Goal: Task Accomplishment & Management: Manage account settings

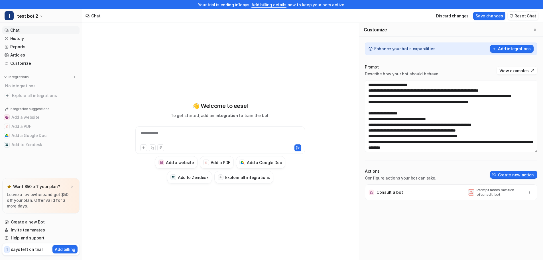
scroll to position [47, 0]
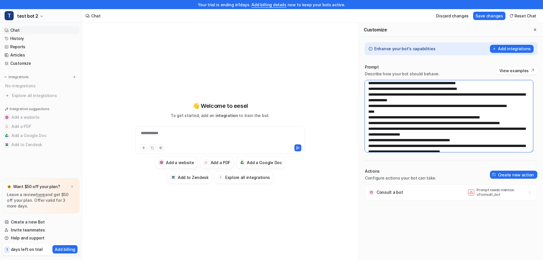
click at [388, 99] on textarea at bounding box center [449, 116] width 168 height 72
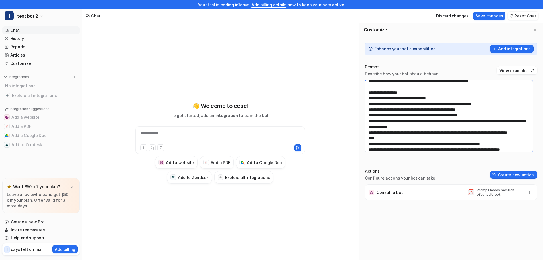
scroll to position [28, 0]
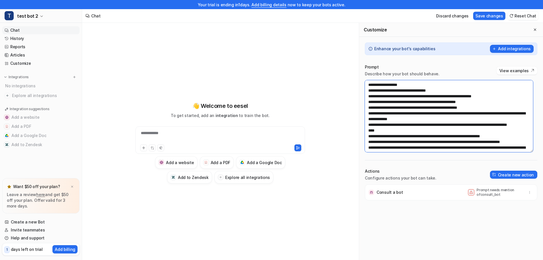
drag, startPoint x: 427, startPoint y: 101, endPoint x: 370, endPoint y: 103, distance: 56.8
click at [370, 103] on textarea at bounding box center [449, 116] width 168 height 72
click at [404, 101] on textarea at bounding box center [449, 116] width 168 height 72
drag, startPoint x: 439, startPoint y: 96, endPoint x: 374, endPoint y: 97, distance: 65.3
click at [374, 97] on textarea at bounding box center [449, 116] width 168 height 72
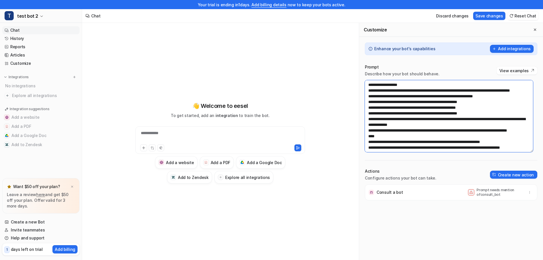
click at [371, 113] on textarea at bounding box center [449, 116] width 168 height 72
drag, startPoint x: 398, startPoint y: 118, endPoint x: 368, endPoint y: 115, distance: 30.1
click at [368, 115] on textarea at bounding box center [449, 116] width 168 height 72
click at [430, 136] on textarea at bounding box center [449, 116] width 168 height 72
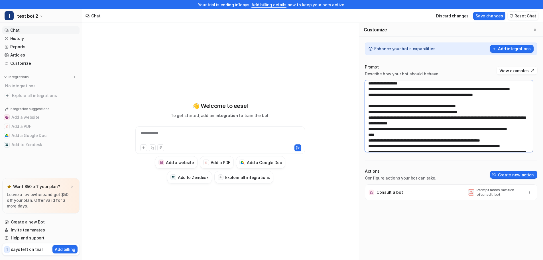
scroll to position [0, 0]
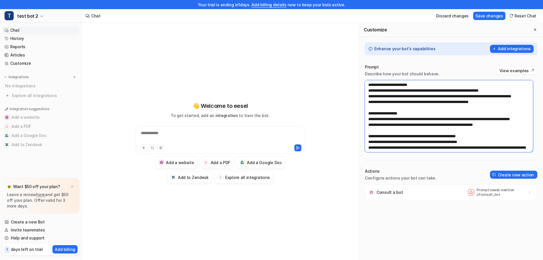
drag, startPoint x: 434, startPoint y: 134, endPoint x: 370, endPoint y: 142, distance: 64.8
click at [370, 142] on textarea at bounding box center [449, 116] width 168 height 72
click at [370, 141] on textarea at bounding box center [449, 116] width 168 height 72
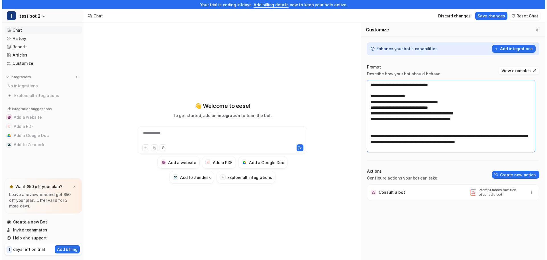
scroll to position [262, 0]
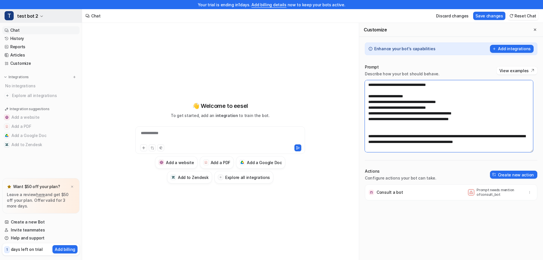
type textarea "**********"
click at [40, 17] on icon "button" at bounding box center [41, 16] width 2 height 1
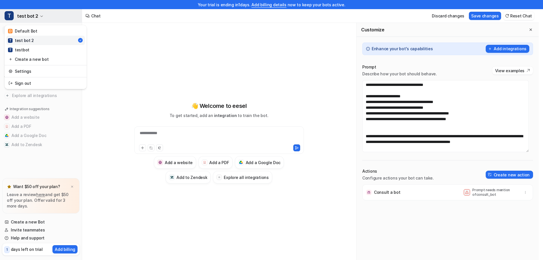
scroll to position [268, 0]
click at [35, 49] on link "T testbot" at bounding box center [45, 49] width 79 height 9
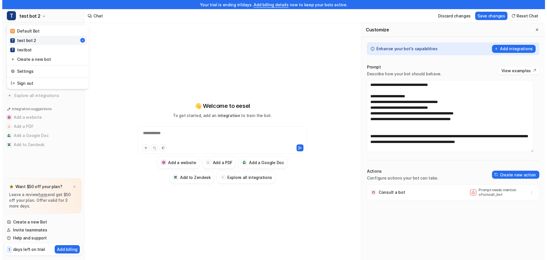
scroll to position [262, 0]
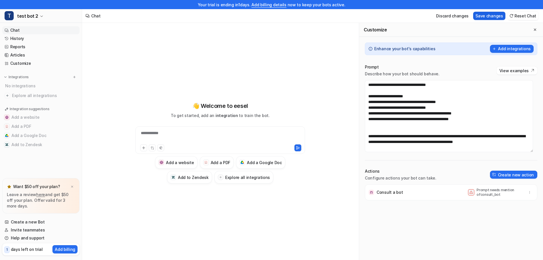
click at [502, 15] on button "Save changes" at bounding box center [489, 16] width 32 height 8
click at [42, 18] on button "T test bot 2" at bounding box center [41, 16] width 82 height 14
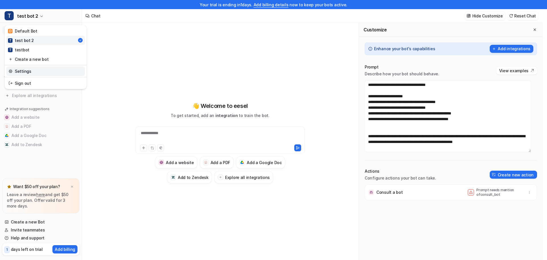
click at [41, 71] on link "Settings" at bounding box center [45, 70] width 79 height 9
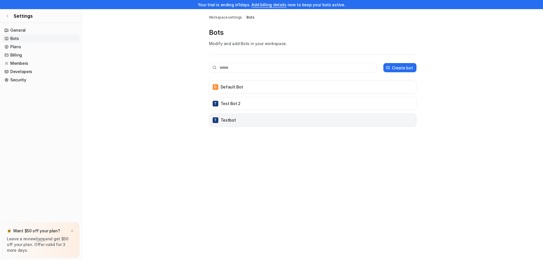
click at [332, 121] on div "T testbot" at bounding box center [312, 120] width 202 height 8
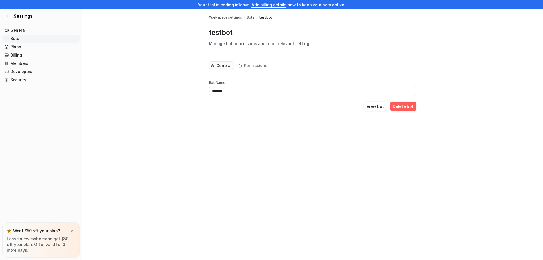
drag, startPoint x: 238, startPoint y: 91, endPoint x: 200, endPoint y: 90, distance: 38.2
click at [200, 90] on main "Workspace settings / Bots / testbot testbot Manage bot permissions and other re…" at bounding box center [312, 66] width 461 height 115
type input "**********"
click at [378, 106] on button "View bot" at bounding box center [375, 105] width 23 height 9
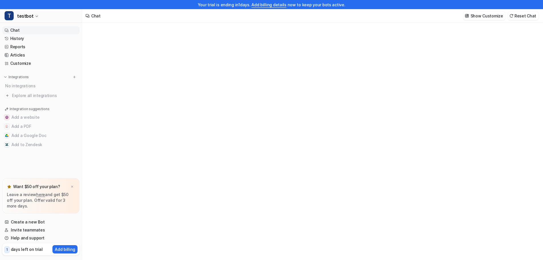
type textarea "**********"
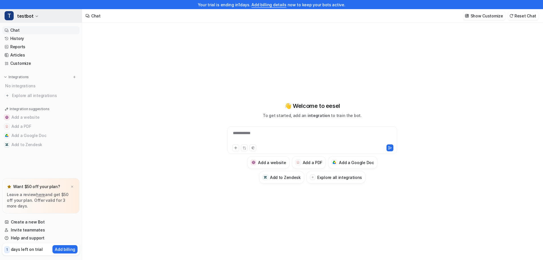
click at [35, 17] on icon "button" at bounding box center [36, 16] width 3 height 3
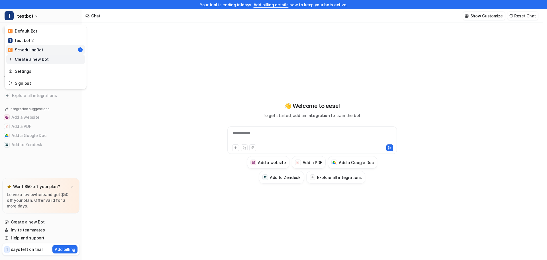
click at [37, 60] on link "Create a new bot" at bounding box center [45, 58] width 79 height 9
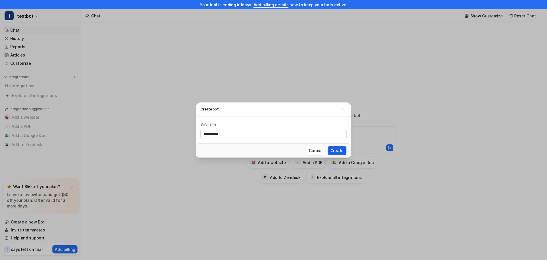
type input "**********"
click at [337, 147] on button "Create" at bounding box center [337, 150] width 19 height 9
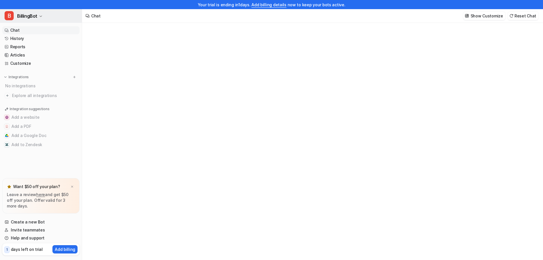
type textarea "**********"
click at [42, 18] on icon "button" at bounding box center [40, 16] width 3 height 3
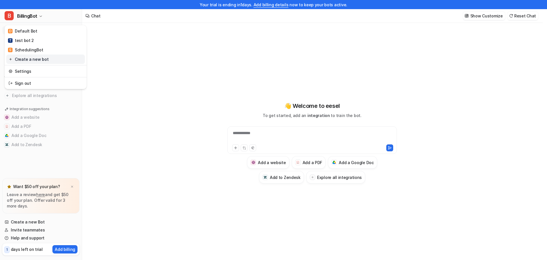
click at [40, 58] on link "Create a new bot" at bounding box center [45, 58] width 79 height 9
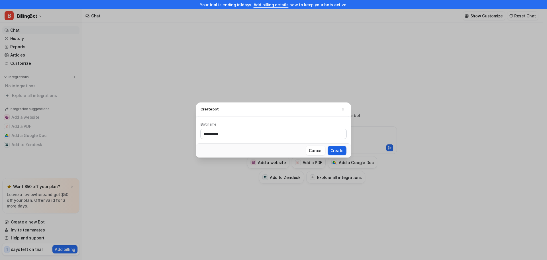
type input "**********"
click at [330, 151] on button "Create" at bounding box center [337, 150] width 19 height 9
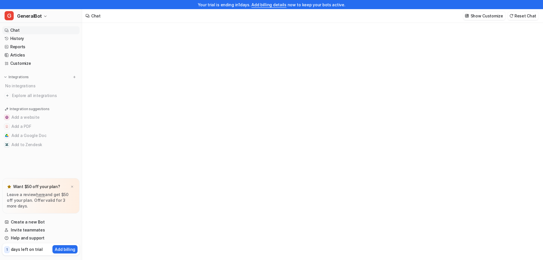
type textarea "**********"
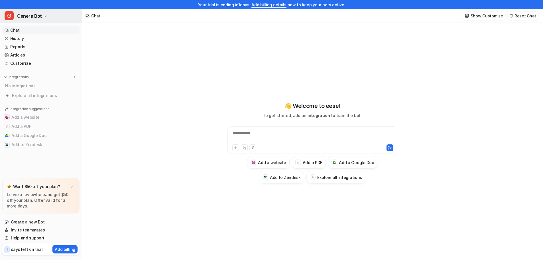
click at [36, 19] on span "GeneralBot" at bounding box center [29, 16] width 25 height 8
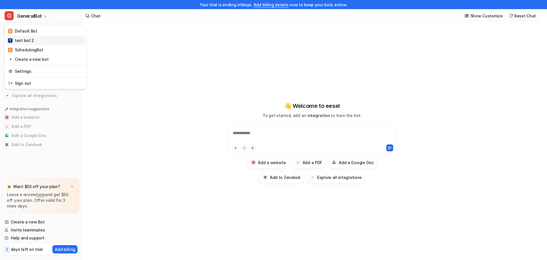
click at [38, 38] on link "T test bot 2" at bounding box center [45, 40] width 79 height 9
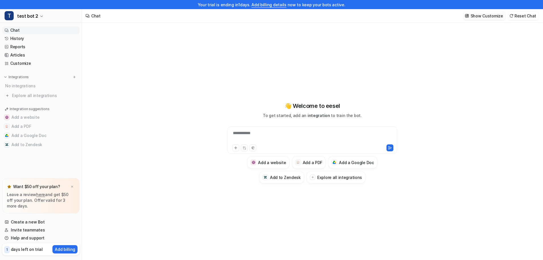
click at [492, 17] on p "Show Customize" at bounding box center [486, 16] width 32 height 6
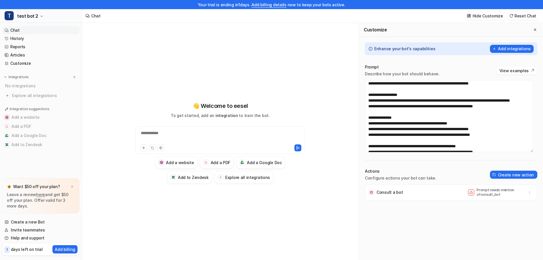
scroll to position [28, 0]
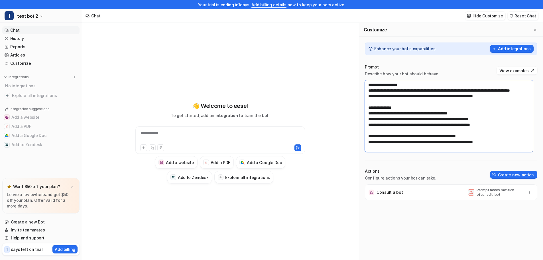
drag, startPoint x: 373, startPoint y: 96, endPoint x: 369, endPoint y: 96, distance: 4.3
click at [369, 96] on textarea at bounding box center [449, 116] width 168 height 72
click at [421, 90] on textarea at bounding box center [449, 116] width 168 height 72
click at [500, 109] on textarea at bounding box center [449, 116] width 168 height 72
drag, startPoint x: 432, startPoint y: 126, endPoint x: 366, endPoint y: 127, distance: 65.5
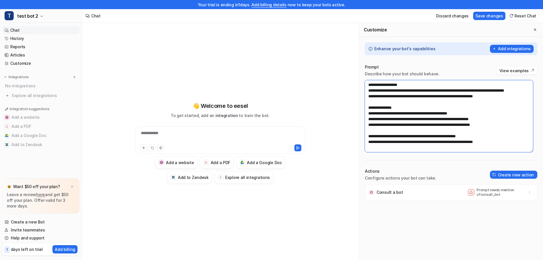
click at [366, 127] on textarea at bounding box center [449, 116] width 168 height 72
click at [496, 107] on textarea at bounding box center [449, 116] width 168 height 72
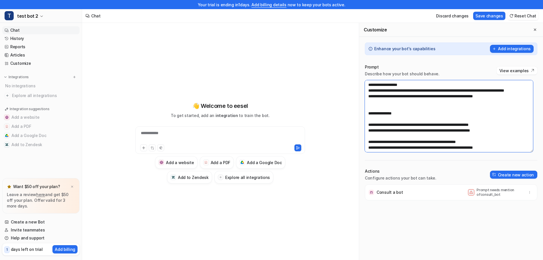
click at [369, 96] on textarea at bounding box center [449, 116] width 168 height 72
click at [375, 117] on textarea at bounding box center [449, 116] width 168 height 72
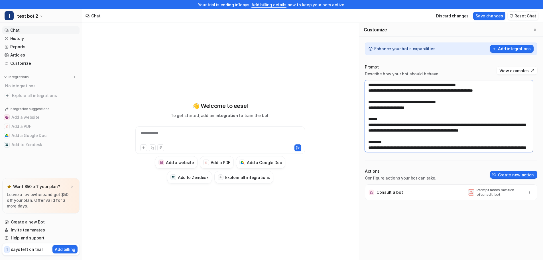
scroll to position [57, 0]
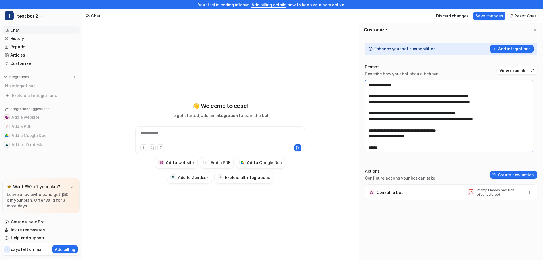
drag, startPoint x: 492, startPoint y: 113, endPoint x: 372, endPoint y: 114, distance: 119.4
click at [372, 114] on textarea at bounding box center [449, 116] width 168 height 72
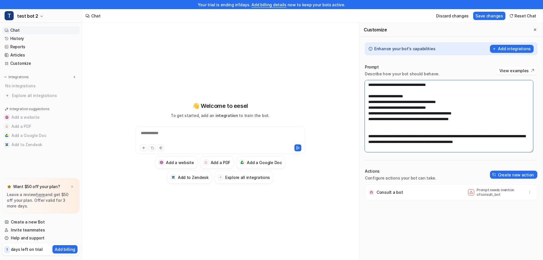
scroll to position [268, 0]
drag, startPoint x: 396, startPoint y: 135, endPoint x: 368, endPoint y: 136, distance: 27.9
click at [368, 136] on textarea at bounding box center [449, 116] width 168 height 72
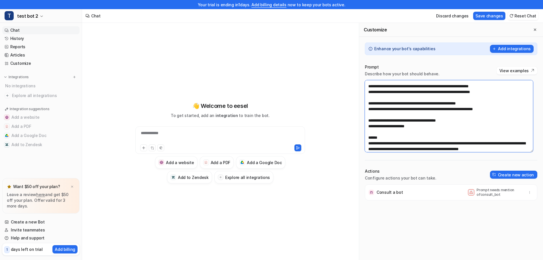
scroll to position [57, 0]
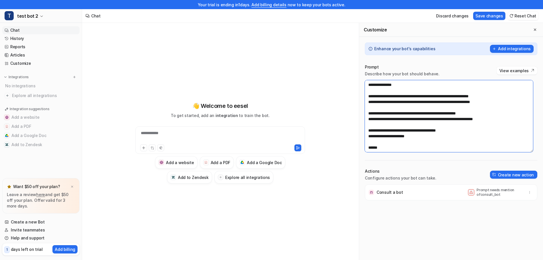
drag, startPoint x: 490, startPoint y: 115, endPoint x: 372, endPoint y: 113, distance: 118.6
click at [372, 113] on textarea at bounding box center [449, 116] width 168 height 72
paste textarea
drag, startPoint x: 498, startPoint y: 131, endPoint x: 370, endPoint y: 132, distance: 127.7
click at [370, 132] on textarea at bounding box center [449, 116] width 168 height 72
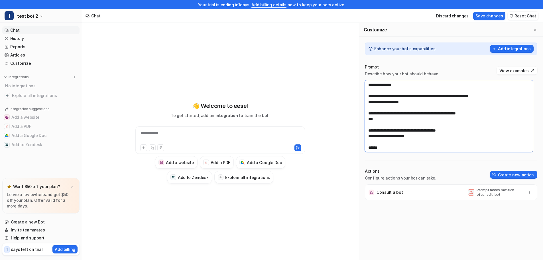
paste textarea "**********"
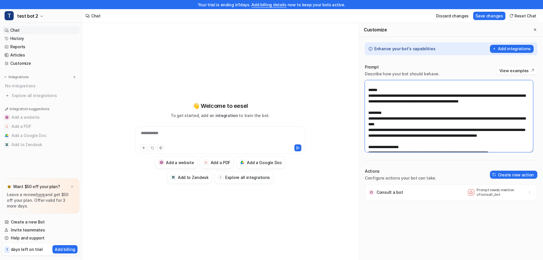
scroll to position [116, 0]
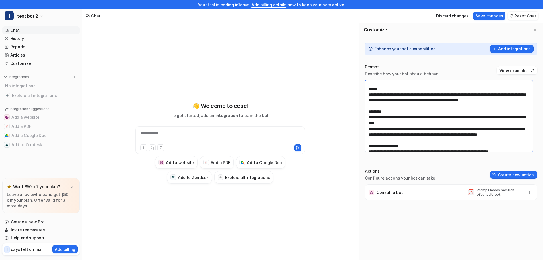
drag, startPoint x: 411, startPoint y: 148, endPoint x: 418, endPoint y: 111, distance: 37.7
click at [418, 111] on textarea at bounding box center [449, 116] width 168 height 72
click at [415, 90] on textarea at bounding box center [449, 116] width 168 height 72
drag, startPoint x: 387, startPoint y: 88, endPoint x: 373, endPoint y: 91, distance: 14.4
click at [373, 91] on textarea at bounding box center [449, 116] width 168 height 72
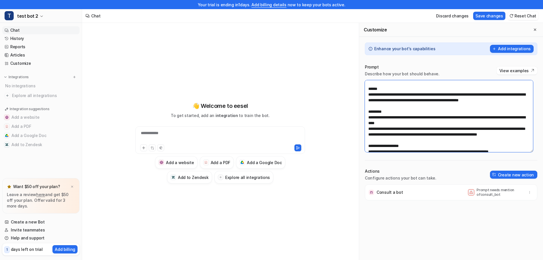
scroll to position [59, 0]
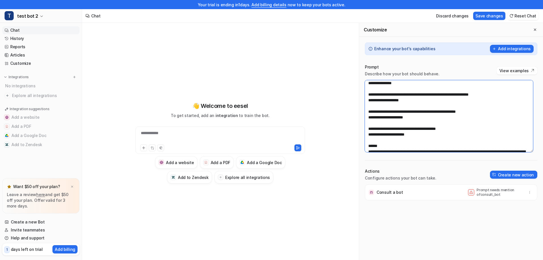
paste textarea
click at [494, 15] on button "Save changes" at bounding box center [489, 16] width 32 height 8
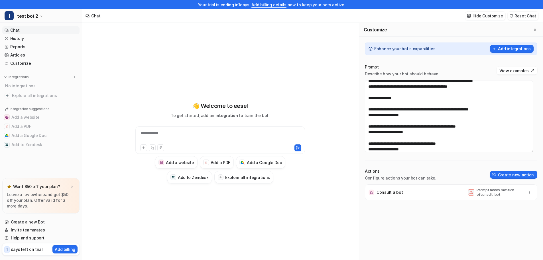
scroll to position [30, 0]
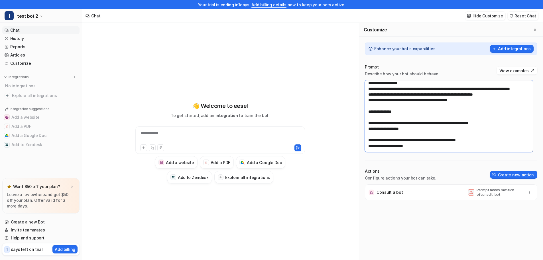
click at [386, 128] on textarea at bounding box center [449, 116] width 168 height 72
drag, startPoint x: 410, startPoint y: 111, endPoint x: 386, endPoint y: 113, distance: 24.2
click at [386, 113] on textarea at bounding box center [449, 116] width 168 height 72
click at [385, 111] on textarea at bounding box center [449, 116] width 168 height 72
click at [470, 114] on textarea at bounding box center [449, 116] width 168 height 72
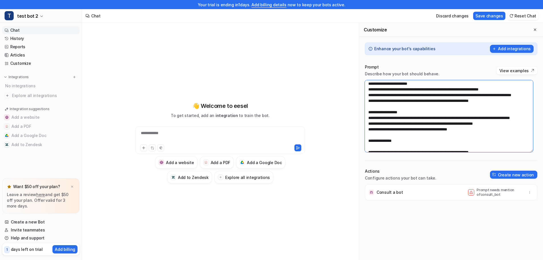
scroll to position [0, 0]
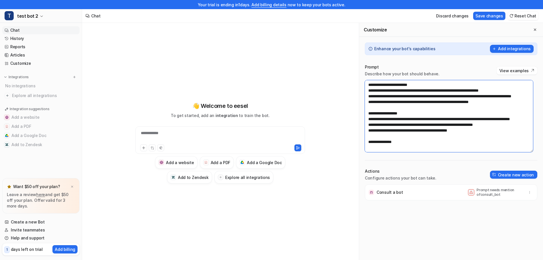
type textarea "**********"
click at [491, 17] on button "Save changes" at bounding box center [489, 16] width 32 height 8
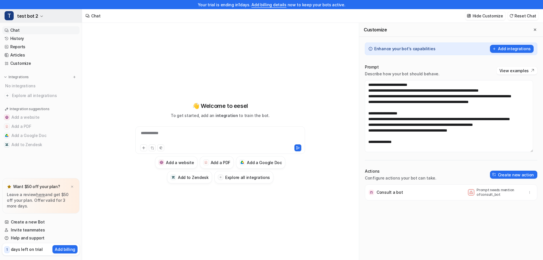
click at [37, 19] on button "T test bot 2" at bounding box center [41, 16] width 82 height 14
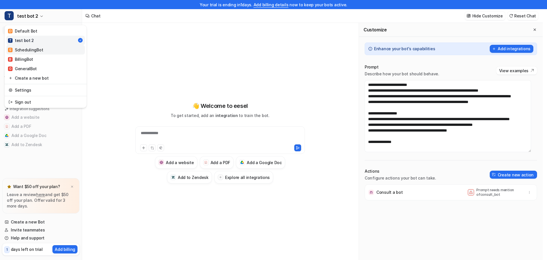
click at [42, 52] on link "S SchedulingBot" at bounding box center [45, 49] width 79 height 9
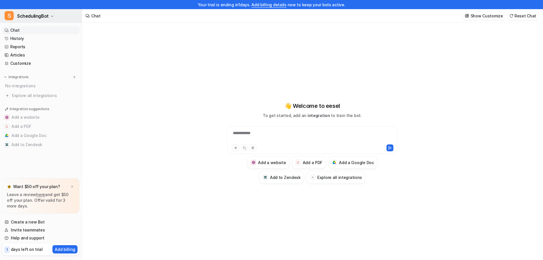
click at [50, 17] on icon "button" at bounding box center [51, 16] width 3 height 3
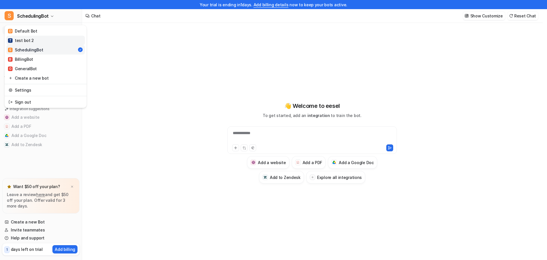
click at [43, 40] on link "T test bot 2" at bounding box center [45, 40] width 79 height 9
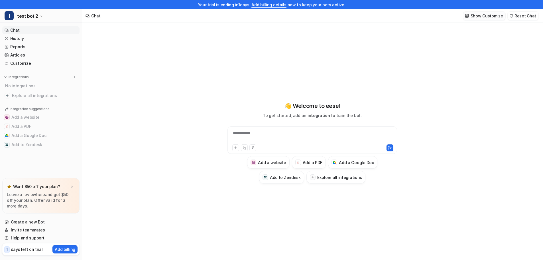
click at [492, 17] on p "Show Customize" at bounding box center [486, 16] width 32 height 6
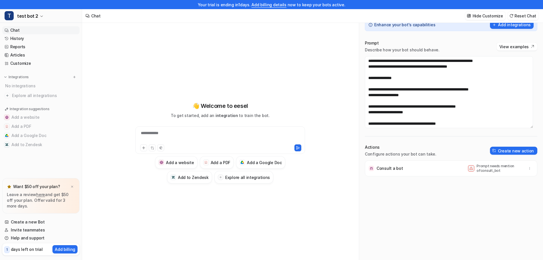
scroll to position [68, 0]
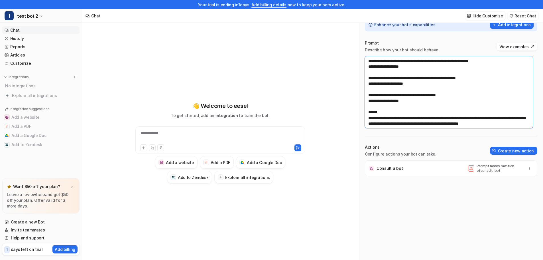
click at [416, 95] on textarea at bounding box center [449, 92] width 168 height 72
paste textarea "**********"
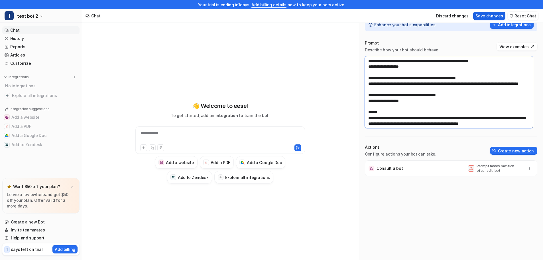
type textarea "**********"
click at [491, 17] on button "Save changes" at bounding box center [489, 16] width 32 height 8
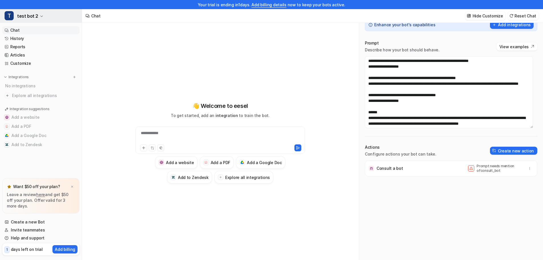
click at [38, 20] on button "T test bot 2" at bounding box center [41, 16] width 82 height 14
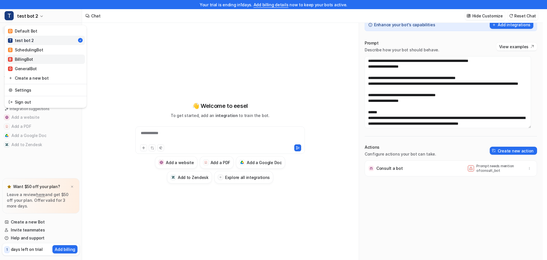
click at [40, 56] on link "B BillingBot" at bounding box center [45, 58] width 79 height 9
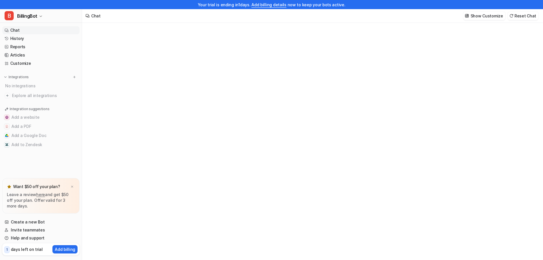
type textarea "**********"
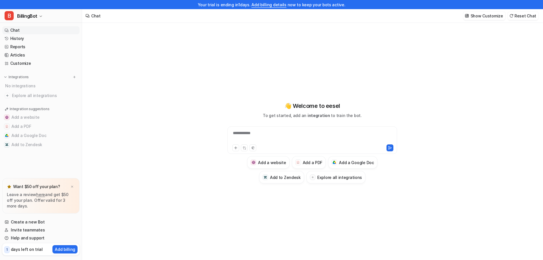
click at [478, 21] on div "Show Customize Reset Chat" at bounding box center [501, 15] width 80 height 13
click at [40, 18] on button "B BillingBot" at bounding box center [41, 16] width 82 height 14
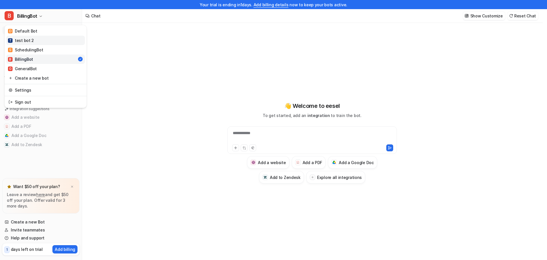
click at [42, 43] on link "T test bot 2" at bounding box center [45, 40] width 79 height 9
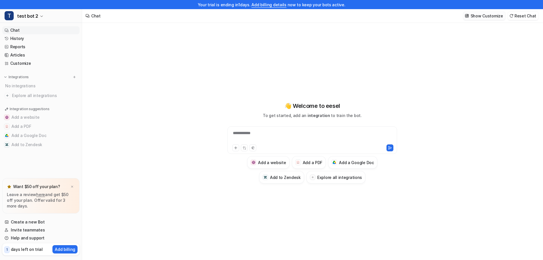
click at [491, 18] on p "Show Customize" at bounding box center [486, 16] width 32 height 6
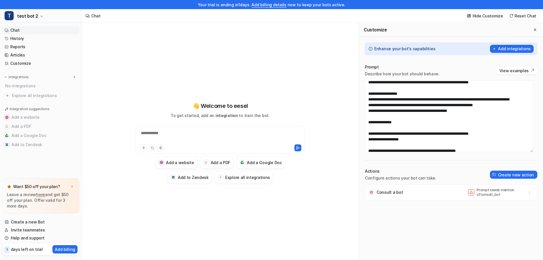
scroll to position [57, 0]
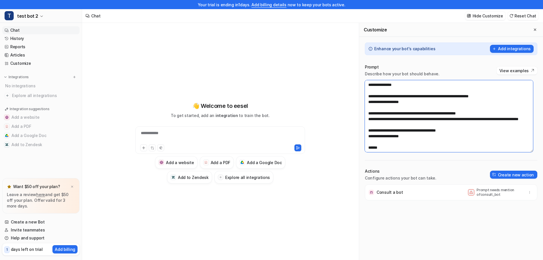
click at [410, 113] on textarea at bounding box center [449, 116] width 168 height 72
paste textarea "**********"
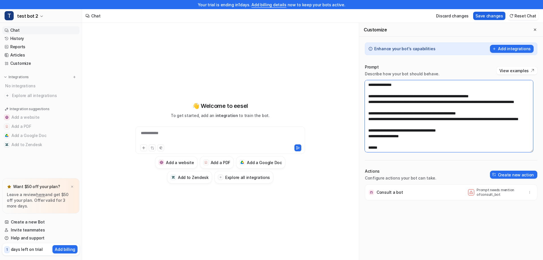
type textarea "**********"
click at [490, 16] on button "Save changes" at bounding box center [489, 16] width 32 height 8
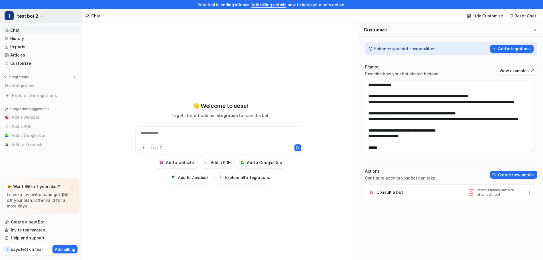
click at [40, 15] on icon "button" at bounding box center [41, 16] width 3 height 3
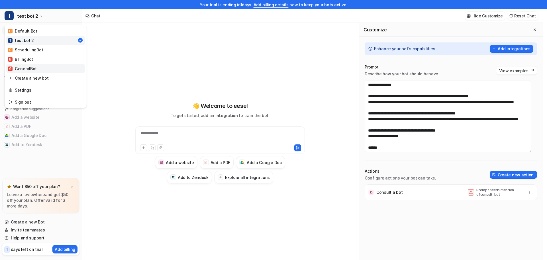
click at [33, 69] on div "G GeneralBot" at bounding box center [22, 69] width 29 height 6
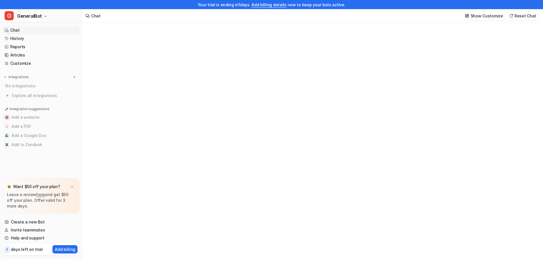
type textarea "**********"
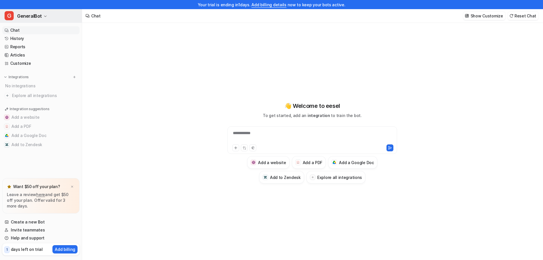
click at [40, 15] on span "GeneralBot" at bounding box center [29, 16] width 25 height 8
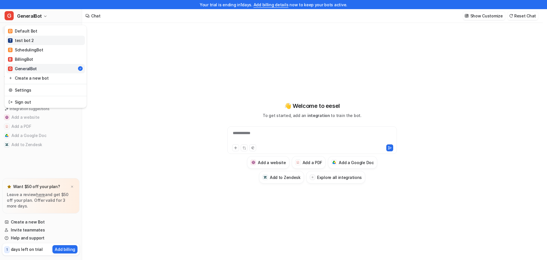
click at [39, 40] on link "T test bot 2" at bounding box center [45, 40] width 79 height 9
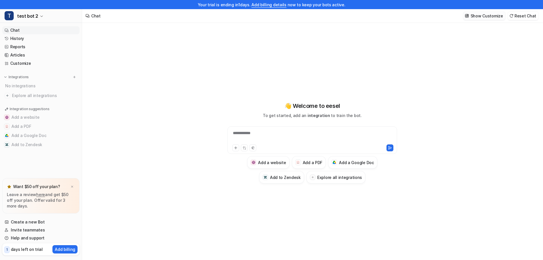
click at [492, 19] on button "Show Customize" at bounding box center [484, 16] width 42 height 8
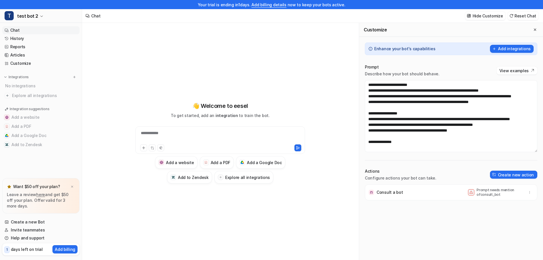
scroll to position [85, 0]
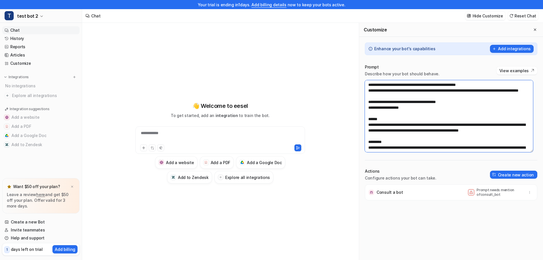
click at [415, 129] on textarea at bounding box center [449, 116] width 168 height 72
paste textarea "**********"
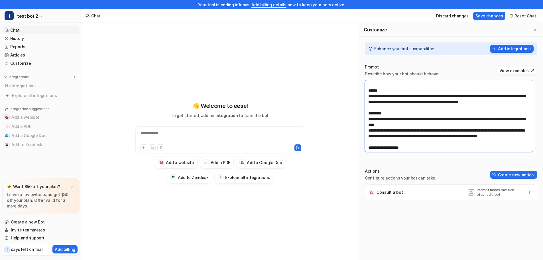
scroll to position [142, 0]
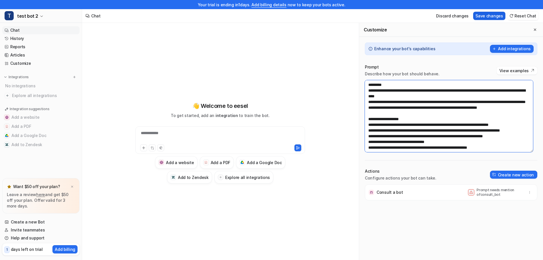
type textarea "**********"
click at [490, 13] on button "Save changes" at bounding box center [489, 16] width 32 height 8
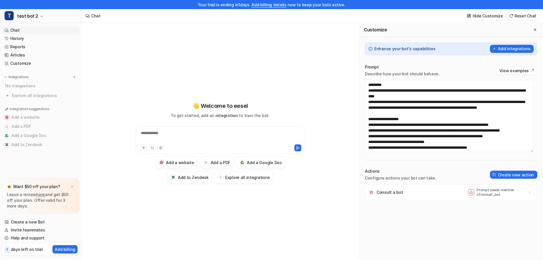
click at [239, 135] on div "**********" at bounding box center [220, 136] width 167 height 13
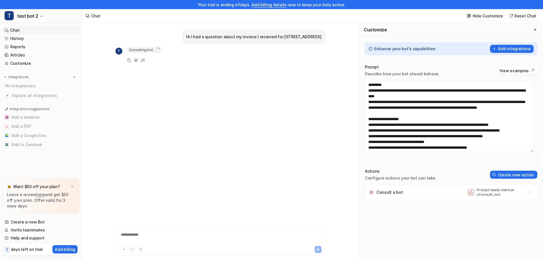
scroll to position [9, 0]
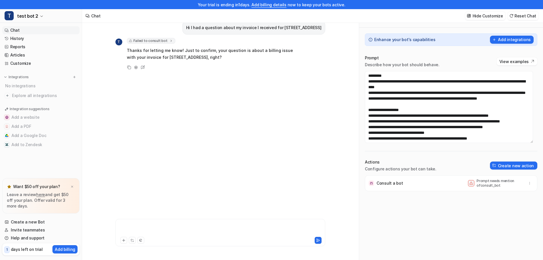
click at [187, 225] on div at bounding box center [220, 228] width 207 height 13
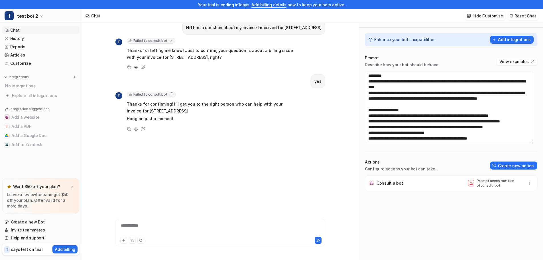
click at [157, 92] on span "Failed to consult bot" at bounding box center [151, 94] width 49 height 6
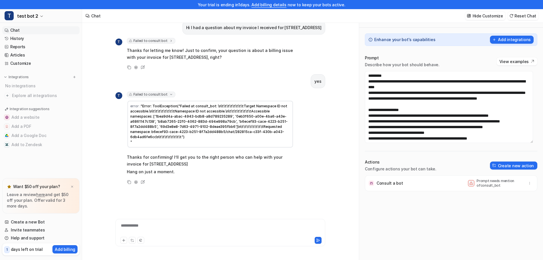
click at [157, 92] on span "Failed to consult bot" at bounding box center [151, 94] width 49 height 6
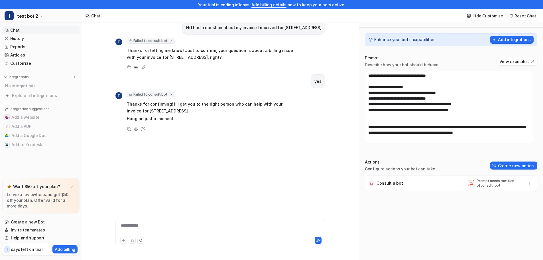
scroll to position [24, 0]
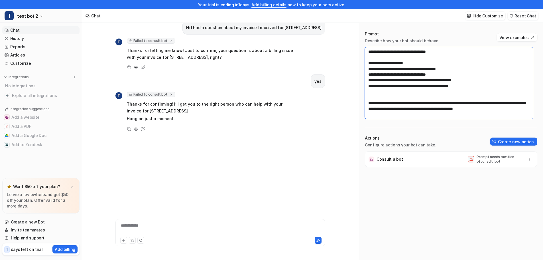
drag, startPoint x: 422, startPoint y: 107, endPoint x: 362, endPoint y: 96, distance: 60.6
click at [362, 96] on div "Prompt Describe how your bot should behave. View examples Actions Configure act…" at bounding box center [451, 142] width 184 height 234
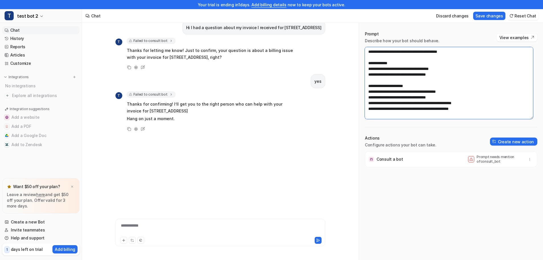
scroll to position [256, 0]
click at [492, 17] on button "Save changes" at bounding box center [489, 16] width 32 height 8
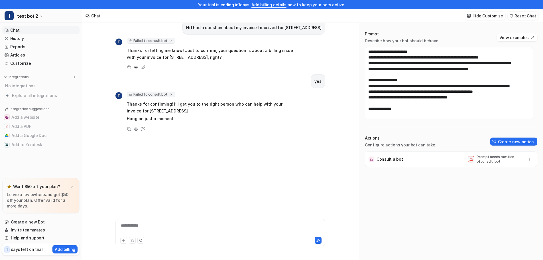
scroll to position [57, 0]
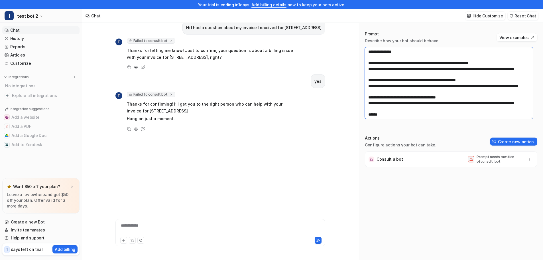
drag, startPoint x: 373, startPoint y: 79, endPoint x: 352, endPoint y: 79, distance: 20.2
click at [352, 79] on div "**********" at bounding box center [312, 137] width 461 height 246
drag, startPoint x: 372, startPoint y: 104, endPoint x: 362, endPoint y: 104, distance: 10.3
click at [362, 104] on div "Prompt Describe how your bot should behave. View examples Actions Configure act…" at bounding box center [451, 142] width 184 height 234
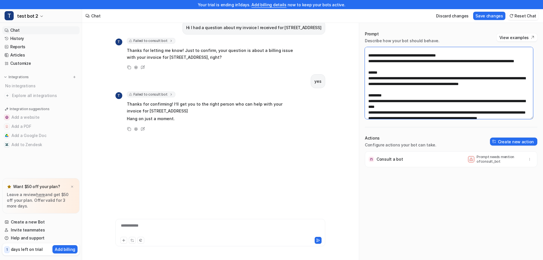
scroll to position [85, 0]
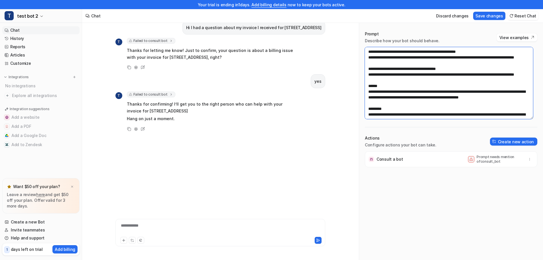
click at [372, 97] on textarea at bounding box center [449, 83] width 168 height 72
type textarea "**********"
click at [490, 14] on button "Save changes" at bounding box center [489, 16] width 32 height 8
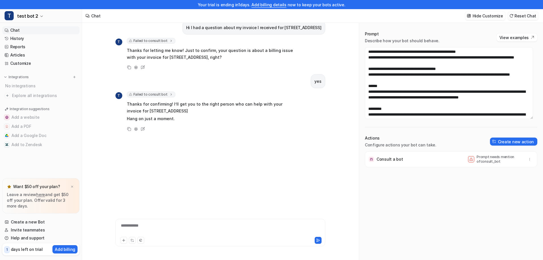
click at [519, 12] on button "Reset Chat" at bounding box center [522, 16] width 31 height 8
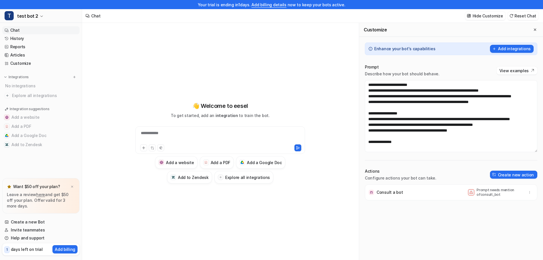
click at [231, 137] on div "**********" at bounding box center [220, 136] width 167 height 13
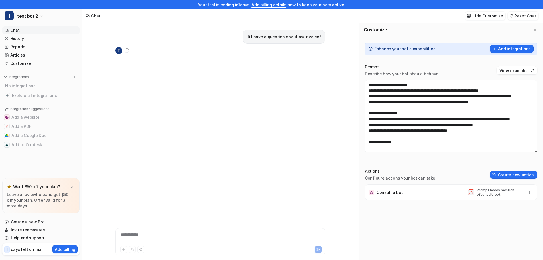
scroll to position [9, 0]
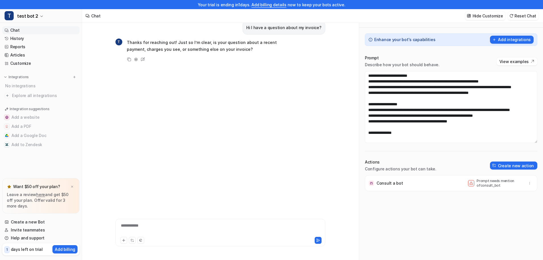
click at [213, 225] on div "**********" at bounding box center [220, 228] width 207 height 13
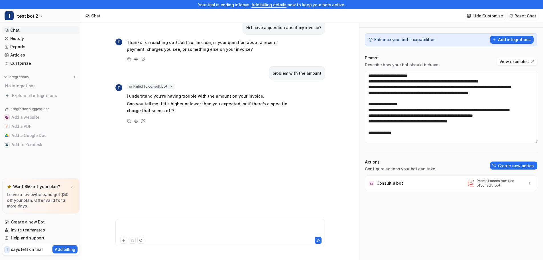
click at [213, 225] on div at bounding box center [220, 228] width 207 height 13
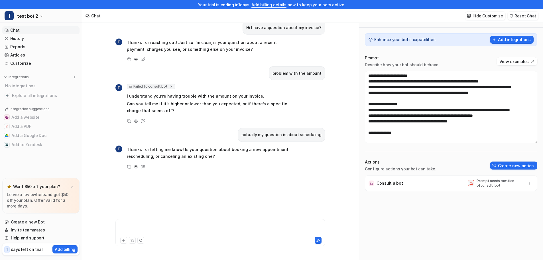
click at [205, 226] on div at bounding box center [220, 228] width 207 height 13
click at [213, 221] on div at bounding box center [220, 232] width 210 height 27
click at [172, 226] on div "**********" at bounding box center [220, 228] width 207 height 13
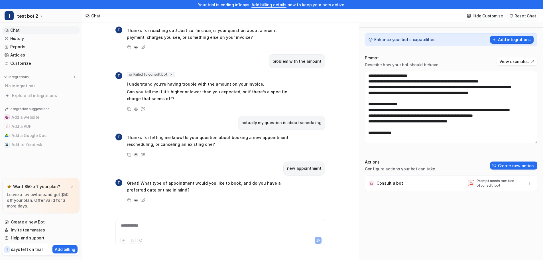
scroll to position [19, 0]
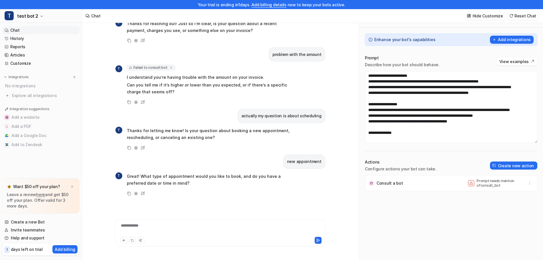
click at [185, 225] on div "**********" at bounding box center [220, 228] width 207 height 13
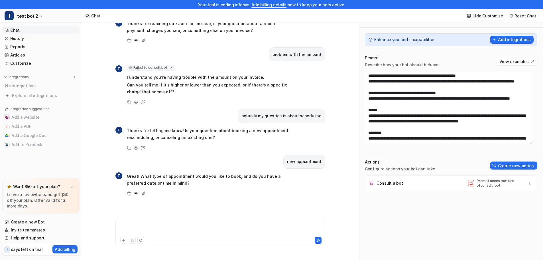
scroll to position [57, 0]
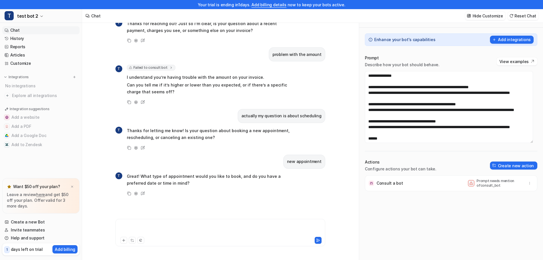
click at [198, 227] on div at bounding box center [220, 228] width 207 height 13
click at [521, 13] on button "Reset Chat" at bounding box center [522, 16] width 31 height 8
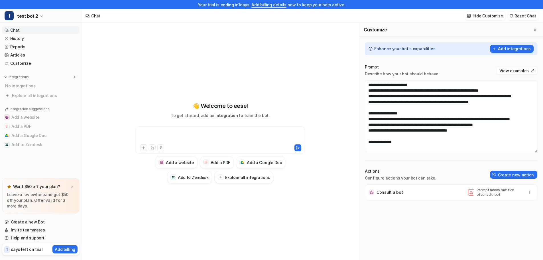
click at [241, 138] on div at bounding box center [220, 136] width 167 height 13
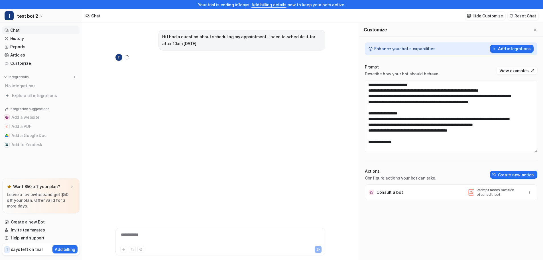
scroll to position [9, 0]
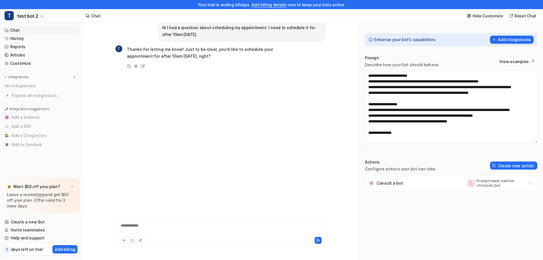
click at [162, 225] on div "**********" at bounding box center [220, 228] width 207 height 13
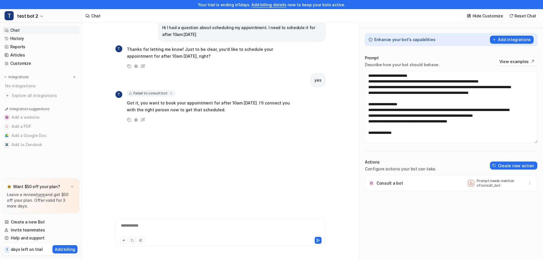
click at [131, 93] on icon at bounding box center [130, 92] width 3 height 3
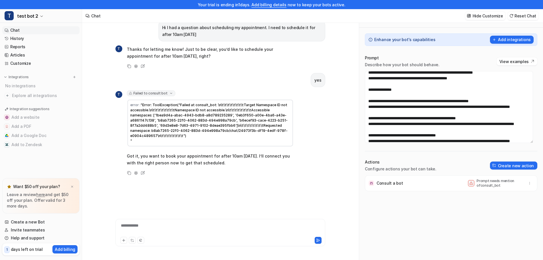
scroll to position [57, 0]
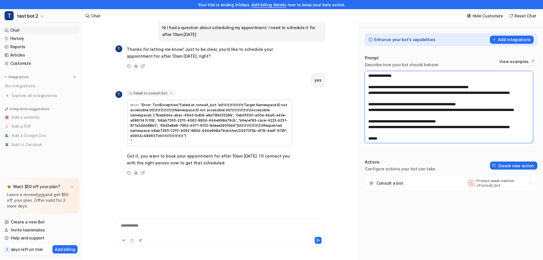
click at [404, 105] on textarea at bounding box center [449, 107] width 168 height 72
click at [403, 104] on textarea at bounding box center [449, 107] width 168 height 72
click at [425, 111] on textarea at bounding box center [449, 107] width 168 height 72
click at [413, 126] on textarea at bounding box center [449, 107] width 168 height 72
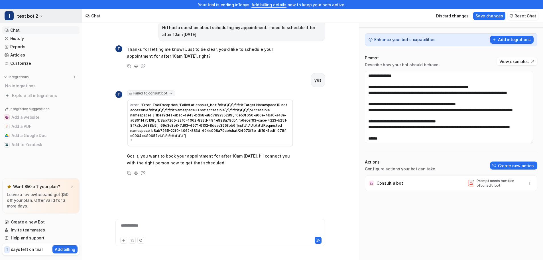
click at [40, 18] on button "T test bot 2" at bounding box center [41, 16] width 82 height 14
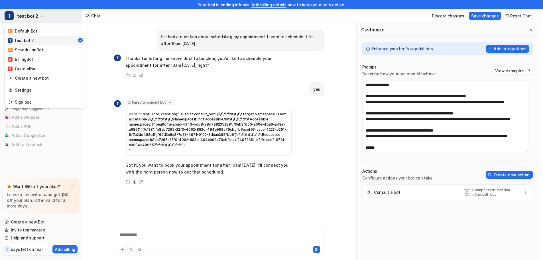
scroll to position [0, 0]
click at [40, 18] on button "T test bot 2" at bounding box center [41, 16] width 82 height 14
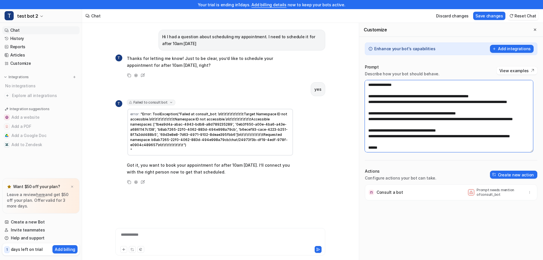
click at [396, 113] on textarea at bounding box center [449, 116] width 168 height 72
click at [386, 137] on textarea at bounding box center [449, 116] width 168 height 72
click at [406, 135] on textarea at bounding box center [449, 116] width 168 height 72
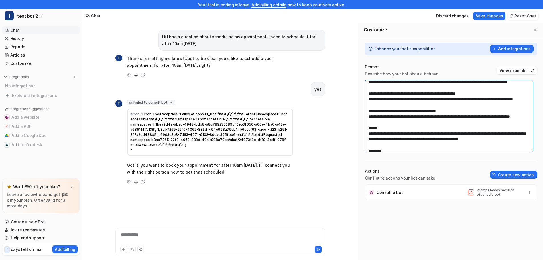
scroll to position [85, 0]
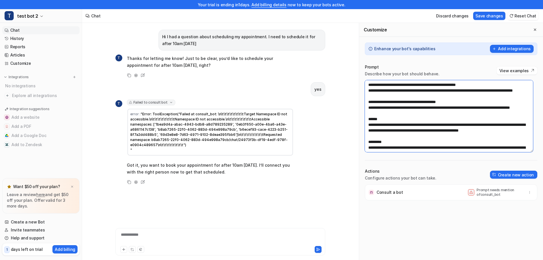
click at [411, 108] on textarea at bounding box center [449, 116] width 168 height 72
click at [431, 115] on textarea at bounding box center [449, 116] width 168 height 72
click at [402, 85] on textarea at bounding box center [449, 116] width 168 height 72
drag, startPoint x: 403, startPoint y: 132, endPoint x: 384, endPoint y: 132, distance: 19.1
click at [384, 132] on textarea at bounding box center [449, 116] width 168 height 72
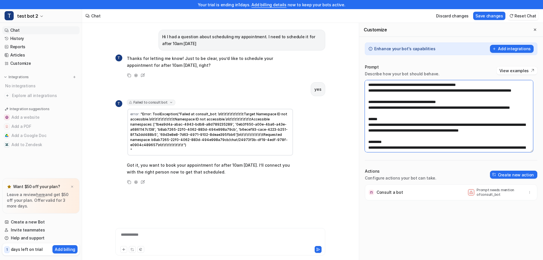
click at [407, 131] on textarea at bounding box center [449, 116] width 168 height 72
click at [434, 137] on textarea at bounding box center [449, 116] width 168 height 72
type textarea "**********"
click at [500, 18] on button "Save changes" at bounding box center [489, 16] width 32 height 8
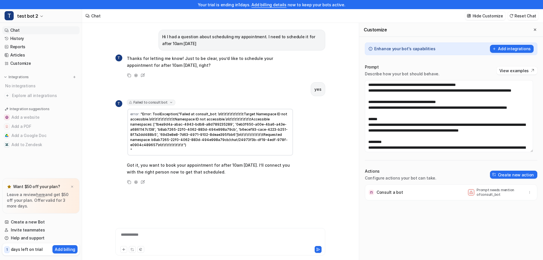
click at [193, 243] on div "**********" at bounding box center [220, 237] width 207 height 13
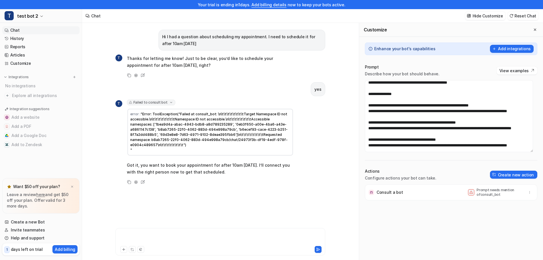
scroll to position [0, 0]
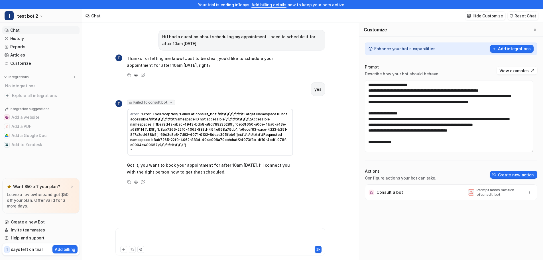
click at [201, 238] on div at bounding box center [220, 237] width 207 height 13
click at [521, 14] on button "Reset Chat" at bounding box center [522, 16] width 31 height 8
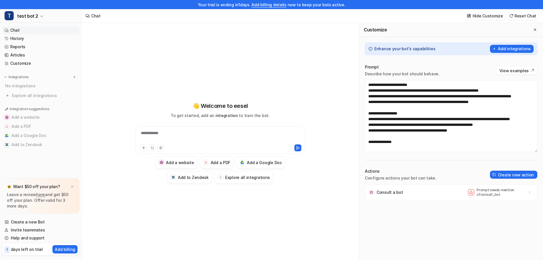
click at [220, 132] on div "**********" at bounding box center [220, 136] width 167 height 13
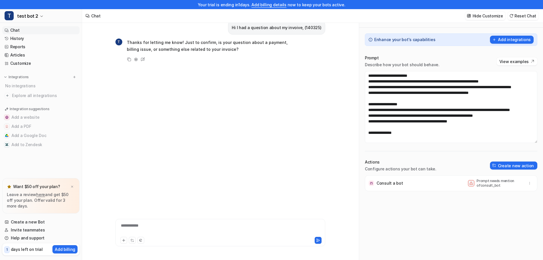
click at [225, 227] on div "**********" at bounding box center [220, 228] width 207 height 13
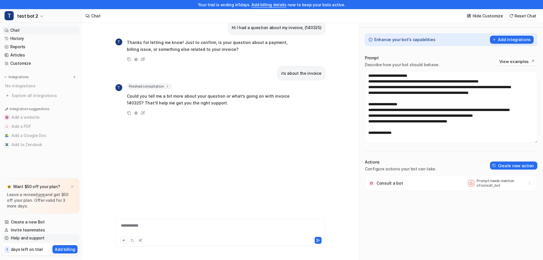
click at [29, 237] on link "Help and support" at bounding box center [40, 238] width 77 height 8
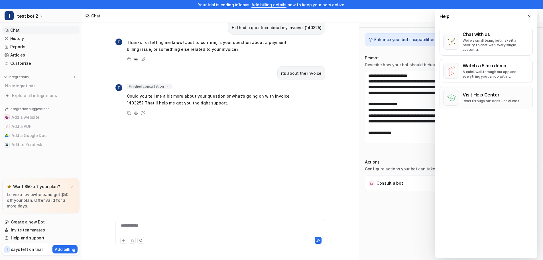
click at [484, 99] on p "Read through our docs - or AI chat." at bounding box center [491, 101] width 58 height 5
click at [532, 18] on button at bounding box center [529, 16] width 7 height 7
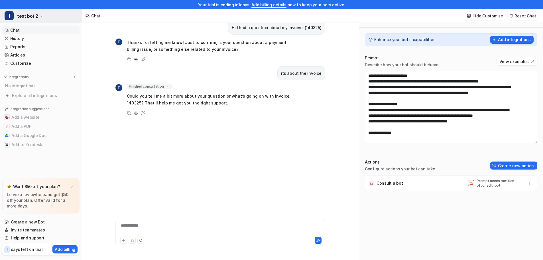
click at [40, 15] on icon "button" at bounding box center [41, 16] width 3 height 3
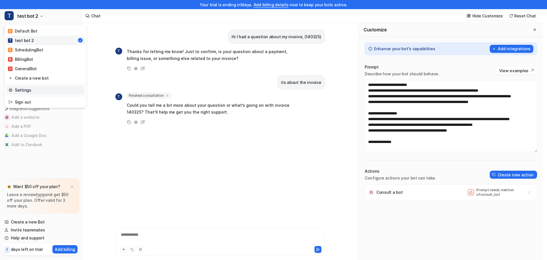
click at [31, 92] on link "Settings" at bounding box center [45, 89] width 79 height 9
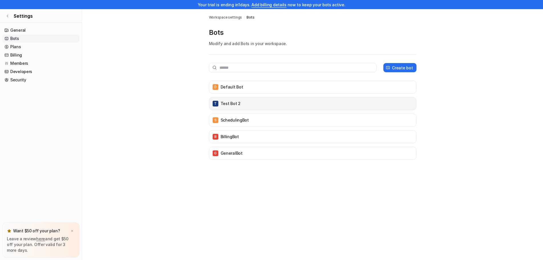
click at [252, 104] on div "T test bot 2" at bounding box center [312, 103] width 202 height 8
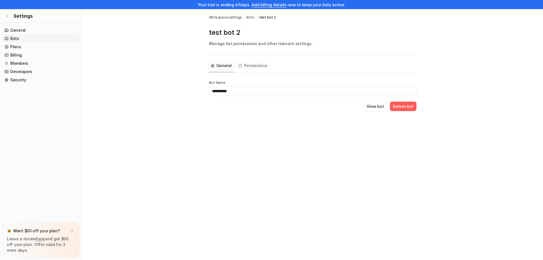
click at [258, 65] on span "Permissions" at bounding box center [255, 66] width 23 height 6
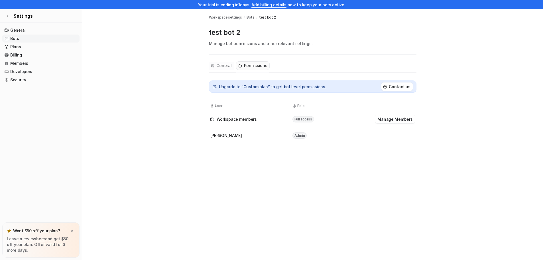
click at [224, 63] on span "General" at bounding box center [223, 66] width 15 height 6
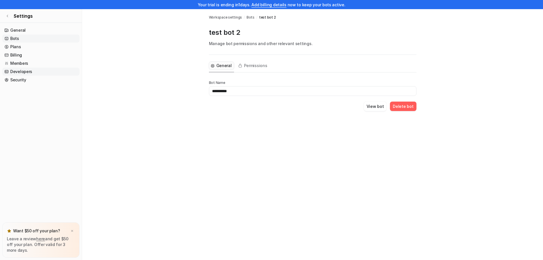
click at [34, 70] on link "Developers" at bounding box center [40, 72] width 77 height 8
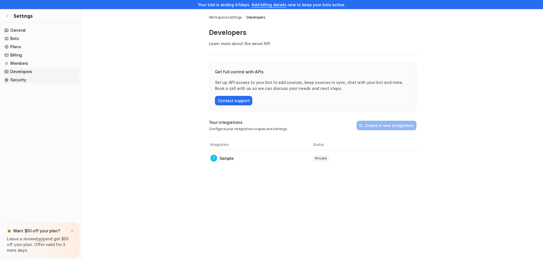
click at [17, 79] on link "Security" at bounding box center [40, 80] width 77 height 8
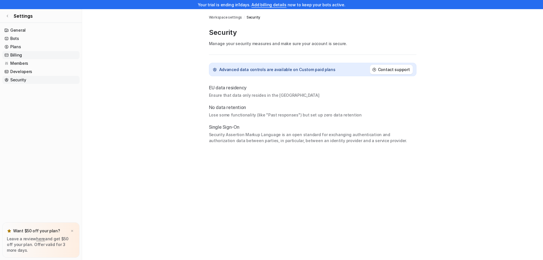
click at [23, 58] on link "Billing" at bounding box center [40, 55] width 77 height 8
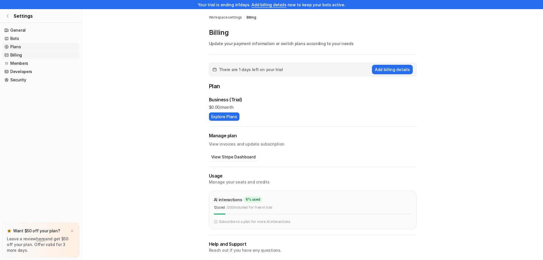
click at [16, 46] on link "Plans" at bounding box center [40, 47] width 77 height 8
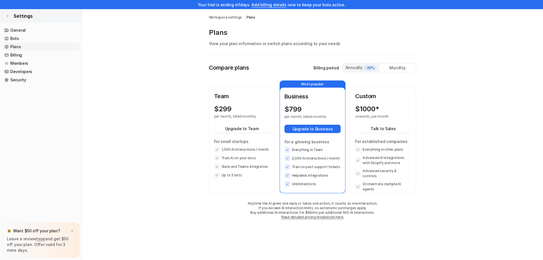
click at [9, 16] on link "Settings" at bounding box center [41, 16] width 82 height 14
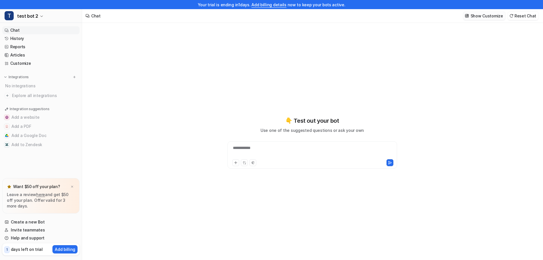
click at [491, 15] on p "Show Customize" at bounding box center [486, 16] width 32 height 6
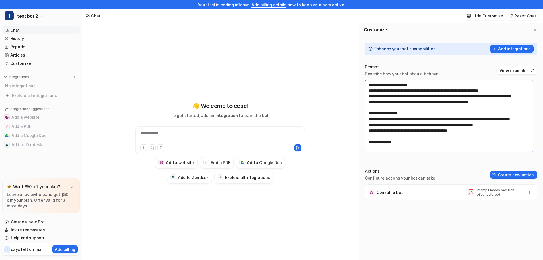
drag, startPoint x: 496, startPoint y: 108, endPoint x: 389, endPoint y: 101, distance: 107.1
click at [389, 101] on textarea at bounding box center [449, 116] width 168 height 72
click at [400, 99] on textarea at bounding box center [449, 116] width 168 height 72
click at [401, 101] on textarea at bounding box center [449, 116] width 168 height 72
drag, startPoint x: 401, startPoint y: 101, endPoint x: 368, endPoint y: 90, distance: 34.8
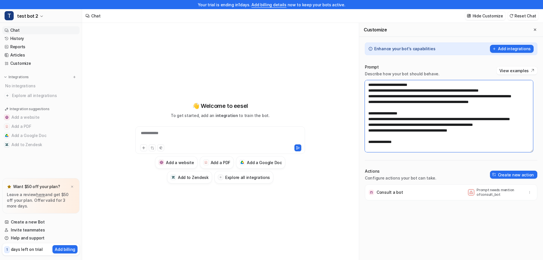
click at [368, 90] on textarea at bounding box center [449, 116] width 168 height 72
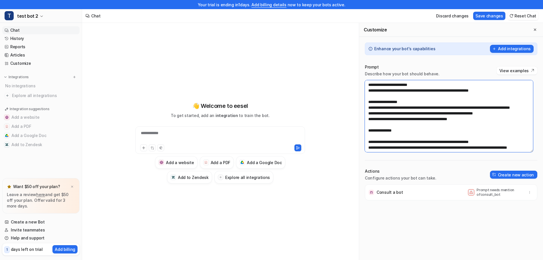
click at [494, 90] on textarea at bounding box center [449, 116] width 168 height 72
drag, startPoint x: 414, startPoint y: 106, endPoint x: 371, endPoint y: 109, distance: 43.7
click at [371, 109] on textarea at bounding box center [449, 116] width 168 height 72
click at [398, 119] on textarea at bounding box center [449, 116] width 168 height 72
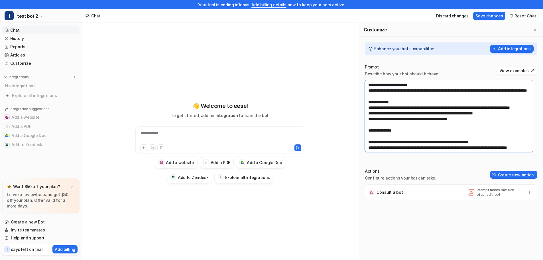
drag, startPoint x: 494, startPoint y: 125, endPoint x: 374, endPoint y: 114, distance: 121.0
click at [374, 114] on textarea at bounding box center [449, 116] width 168 height 72
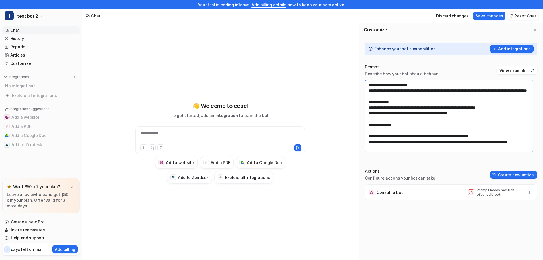
click at [482, 120] on textarea at bounding box center [449, 116] width 168 height 72
type textarea "**********"
click at [486, 14] on button "Save changes" at bounding box center [489, 16] width 32 height 8
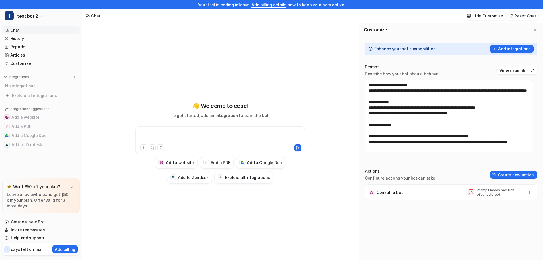
click at [251, 134] on div at bounding box center [220, 136] width 167 height 13
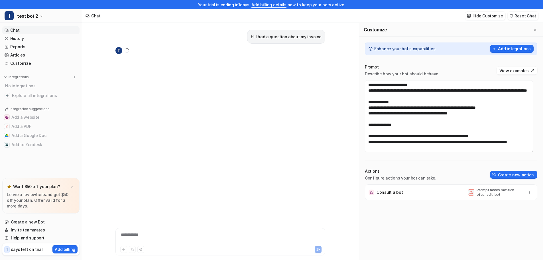
scroll to position [9, 0]
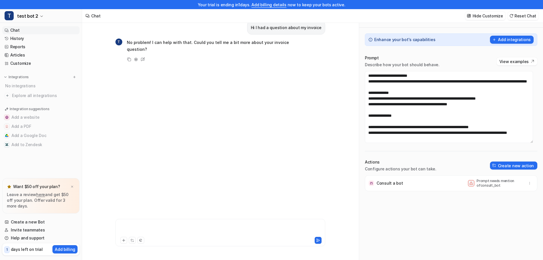
click at [240, 229] on div at bounding box center [220, 228] width 207 height 13
click at [240, 226] on div at bounding box center [220, 228] width 207 height 13
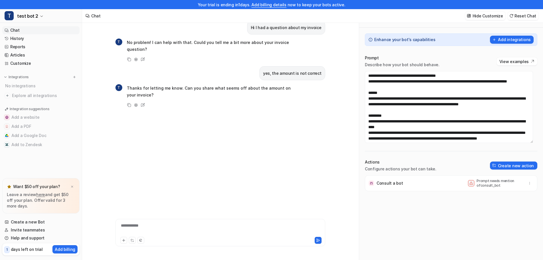
scroll to position [114, 0]
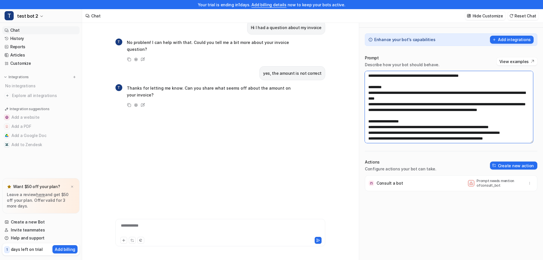
drag, startPoint x: 403, startPoint y: 101, endPoint x: 399, endPoint y: 97, distance: 5.2
click at [399, 97] on textarea at bounding box center [449, 107] width 168 height 72
click at [411, 100] on textarea at bounding box center [449, 107] width 168 height 72
click at [401, 101] on textarea at bounding box center [449, 107] width 168 height 72
drag, startPoint x: 449, startPoint y: 98, endPoint x: 442, endPoint y: 98, distance: 7.1
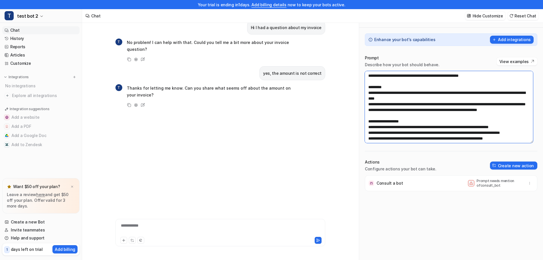
click at [442, 98] on textarea at bounding box center [449, 107] width 168 height 72
drag, startPoint x: 420, startPoint y: 104, endPoint x: 488, endPoint y: 100, distance: 67.6
click at [488, 100] on textarea at bounding box center [449, 107] width 168 height 72
drag, startPoint x: 401, startPoint y: 122, endPoint x: 367, endPoint y: 123, distance: 34.0
click at [367, 123] on textarea at bounding box center [449, 107] width 168 height 72
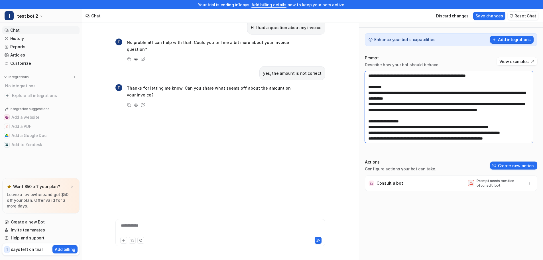
drag, startPoint x: 437, startPoint y: 122, endPoint x: 412, endPoint y: 120, distance: 25.1
click at [412, 120] on textarea at bounding box center [449, 107] width 168 height 72
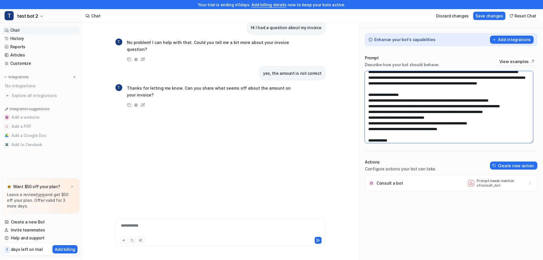
scroll to position [142, 0]
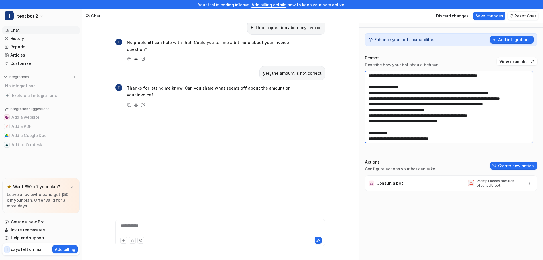
drag, startPoint x: 505, startPoint y: 116, endPoint x: 373, endPoint y: 117, distance: 131.9
click at [373, 117] on textarea at bounding box center [449, 107] width 168 height 72
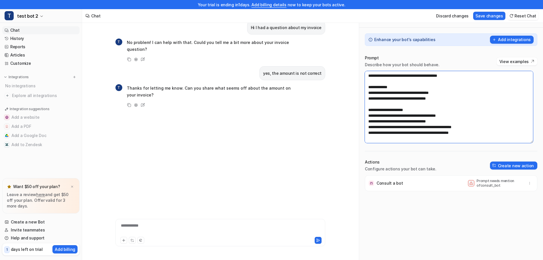
scroll to position [199, 0]
drag, startPoint x: 449, startPoint y: 133, endPoint x: 384, endPoint y: 101, distance: 73.3
click at [384, 101] on textarea at bounding box center [449, 107] width 168 height 72
click at [433, 109] on textarea at bounding box center [449, 107] width 168 height 72
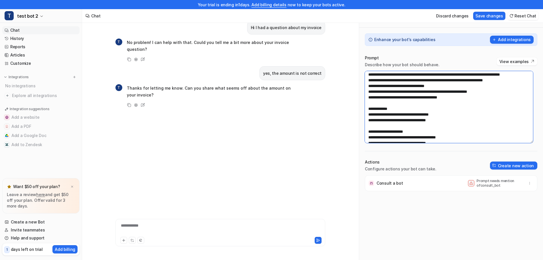
drag, startPoint x: 453, startPoint y: 110, endPoint x: 369, endPoint y: 101, distance: 84.2
click at [369, 101] on textarea at bounding box center [449, 107] width 168 height 72
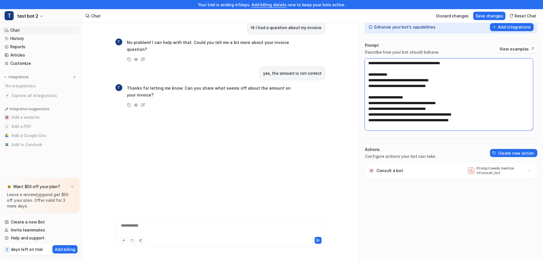
scroll to position [24, 0]
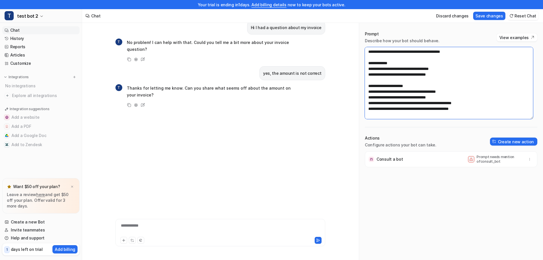
drag, startPoint x: 476, startPoint y: 108, endPoint x: 366, endPoint y: 87, distance: 111.5
click at [366, 87] on textarea at bounding box center [449, 83] width 168 height 72
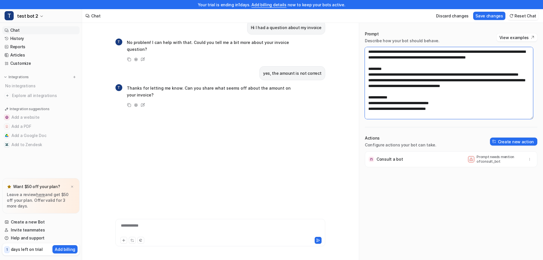
scroll to position [148, 0]
type textarea "**********"
click at [500, 13] on button "Save changes" at bounding box center [489, 16] width 32 height 8
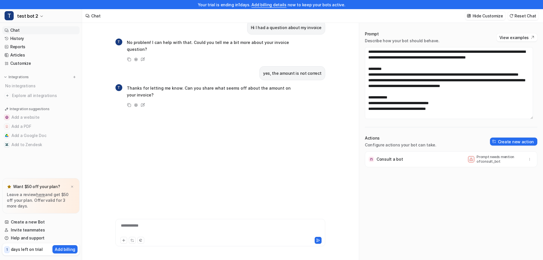
click at [522, 17] on button "Reset Chat" at bounding box center [522, 16] width 31 height 8
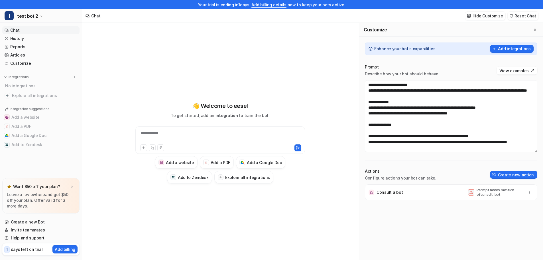
click at [245, 135] on div "**********" at bounding box center [220, 136] width 167 height 13
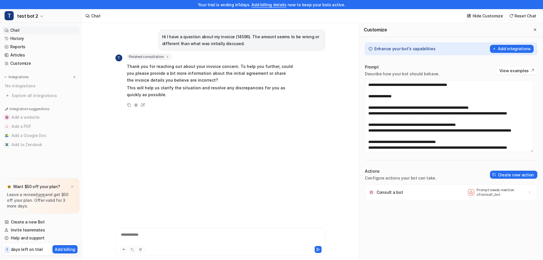
scroll to position [57, 0]
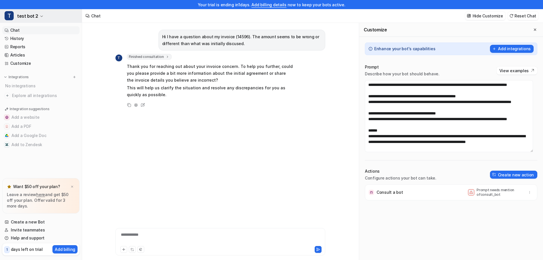
click at [28, 18] on span "test bot 2" at bounding box center [27, 16] width 21 height 8
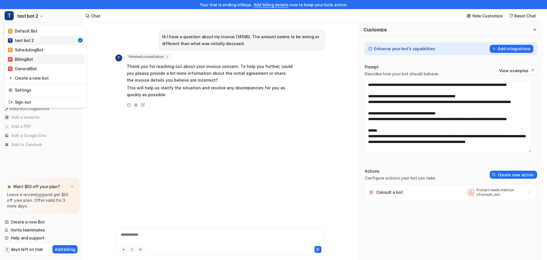
click at [34, 58] on link "B BillingBot" at bounding box center [45, 58] width 79 height 9
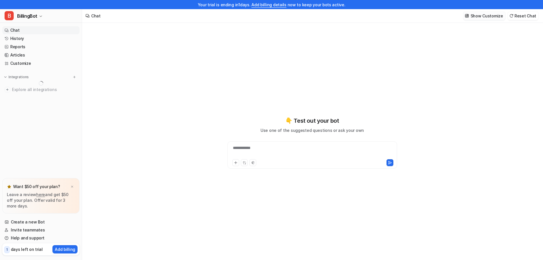
click at [487, 15] on p "Show Customize" at bounding box center [486, 16] width 32 height 6
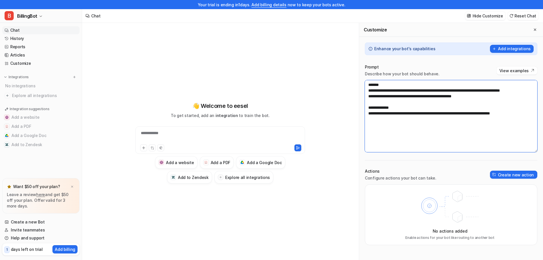
drag, startPoint x: 524, startPoint y: 119, endPoint x: 354, endPoint y: 81, distance: 173.4
click at [354, 81] on div "**********" at bounding box center [312, 146] width 461 height 246
paste textarea "**********"
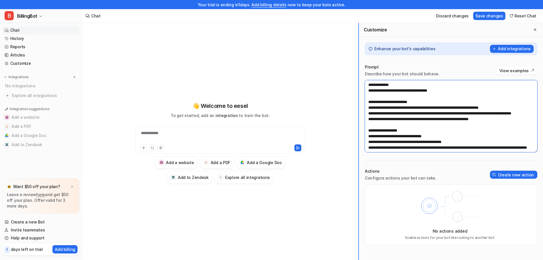
drag, startPoint x: 447, startPoint y: 91, endPoint x: 358, endPoint y: 82, distance: 89.4
click at [358, 82] on div "**********" at bounding box center [312, 146] width 461 height 246
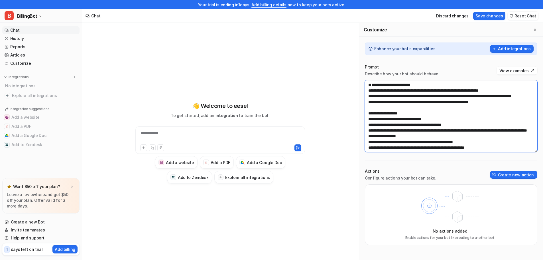
click at [370, 89] on textarea at bounding box center [451, 116] width 172 height 72
click at [374, 83] on textarea at bounding box center [451, 116] width 172 height 72
click at [367, 90] on textarea at bounding box center [451, 116] width 172 height 72
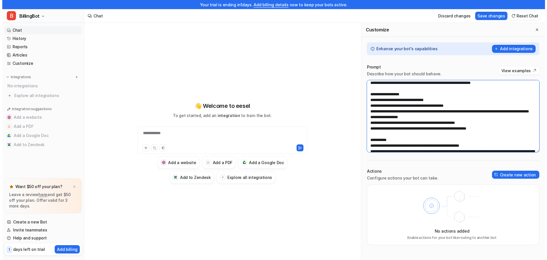
scroll to position [28, 0]
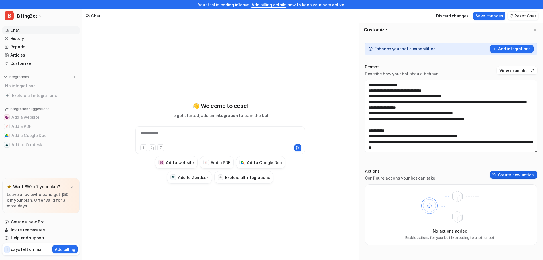
click at [508, 173] on button "Create new action" at bounding box center [513, 174] width 47 height 8
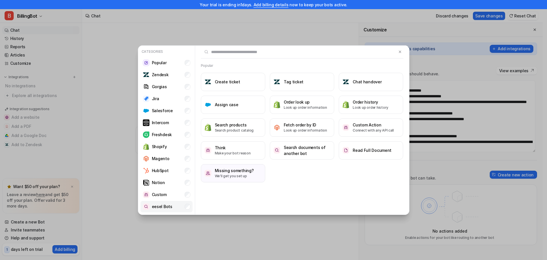
click at [190, 206] on li "eesel Bots" at bounding box center [166, 206] width 52 height 11
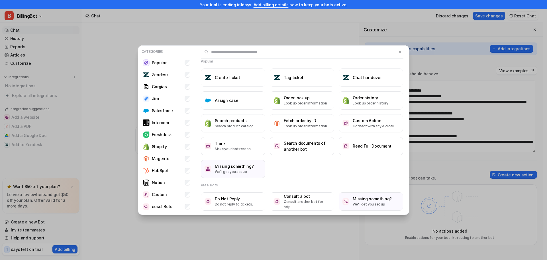
scroll to position [5, 0]
click at [191, 194] on li "Custom" at bounding box center [166, 194] width 52 height 11
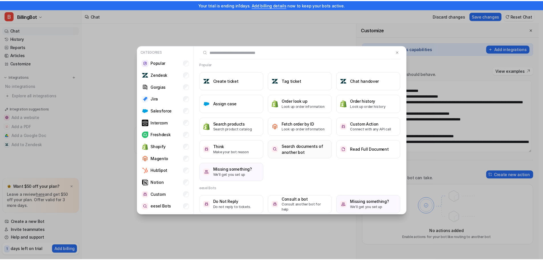
scroll to position [0, 0]
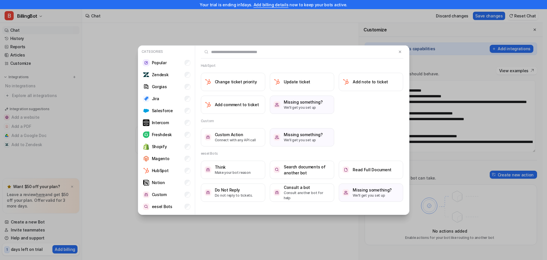
click at [445, 113] on div "Categories Popular Zendesk Gorgias Jira Salesforce Intercom Freshdesk Shopify M…" at bounding box center [273, 130] width 547 height 260
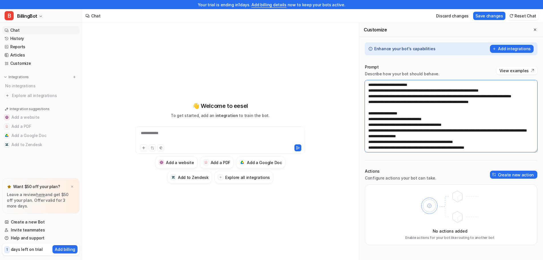
drag, startPoint x: 395, startPoint y: 101, endPoint x: 372, endPoint y: 94, distance: 24.7
click at [372, 94] on textarea at bounding box center [451, 116] width 172 height 72
click at [402, 93] on textarea at bounding box center [451, 116] width 172 height 72
drag, startPoint x: 511, startPoint y: 91, endPoint x: 364, endPoint y: 85, distance: 146.3
click at [364, 85] on div "Prompt Describe how your bot should behave. View examples Actions Configure act…" at bounding box center [451, 154] width 184 height 192
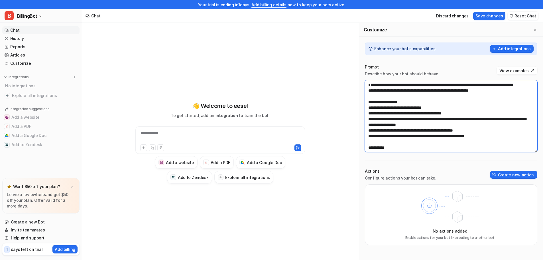
click at [372, 91] on textarea at bounding box center [451, 116] width 172 height 72
drag, startPoint x: 397, startPoint y: 97, endPoint x: 360, endPoint y: 87, distance: 37.7
click at [360, 87] on div "Prompt Describe how your bot should behave. View examples Actions Configure act…" at bounding box center [451, 154] width 184 height 192
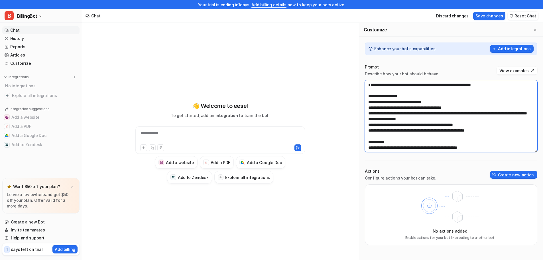
click at [371, 88] on textarea at bounding box center [451, 116] width 172 height 72
click at [494, 85] on textarea at bounding box center [451, 116] width 172 height 72
drag, startPoint x: 494, startPoint y: 85, endPoint x: 484, endPoint y: 85, distance: 10.0
click at [484, 85] on textarea at bounding box center [451, 116] width 172 height 72
drag, startPoint x: 419, startPoint y: 130, endPoint x: 368, endPoint y: 109, distance: 55.5
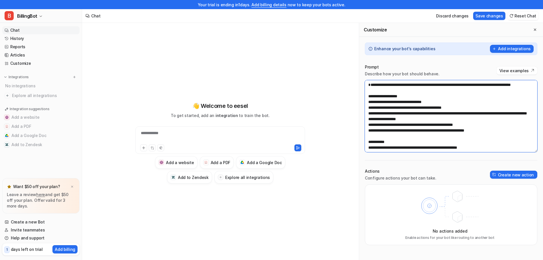
click at [368, 109] on textarea at bounding box center [451, 116] width 172 height 72
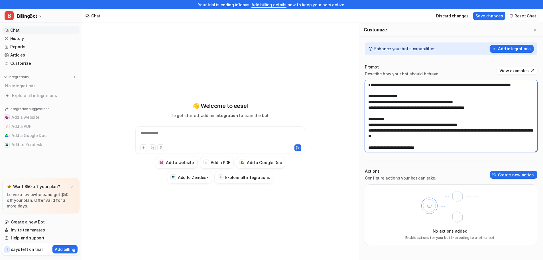
click at [371, 108] on textarea at bounding box center [451, 116] width 172 height 72
drag, startPoint x: 483, startPoint y: 109, endPoint x: 397, endPoint y: 107, distance: 85.8
click at [397, 107] on textarea at bounding box center [451, 116] width 172 height 72
click at [414, 108] on textarea at bounding box center [451, 116] width 172 height 72
drag, startPoint x: 425, startPoint y: 108, endPoint x: 397, endPoint y: 109, distance: 28.5
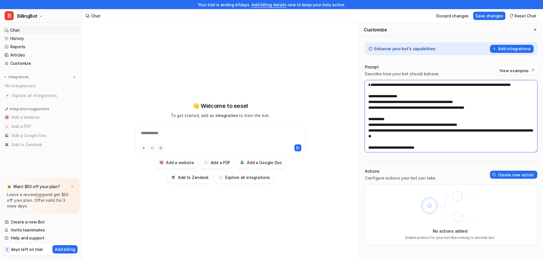
click at [397, 109] on textarea at bounding box center [451, 116] width 172 height 72
drag, startPoint x: 489, startPoint y: 115, endPoint x: 364, endPoint y: 114, distance: 125.7
click at [364, 114] on div "Prompt Describe how your bot should behave. View examples Actions Configure act…" at bounding box center [451, 154] width 184 height 192
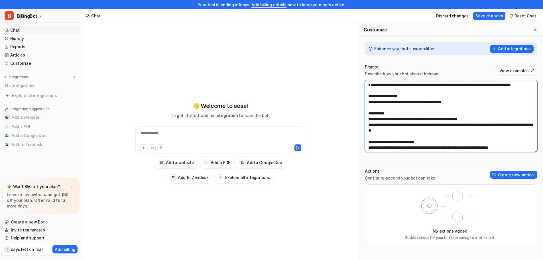
click at [375, 112] on textarea at bounding box center [451, 116] width 172 height 72
click at [384, 125] on textarea at bounding box center [451, 116] width 172 height 72
drag, startPoint x: 396, startPoint y: 125, endPoint x: 374, endPoint y: 126, distance: 21.1
click at [374, 126] on textarea at bounding box center [451, 116] width 172 height 72
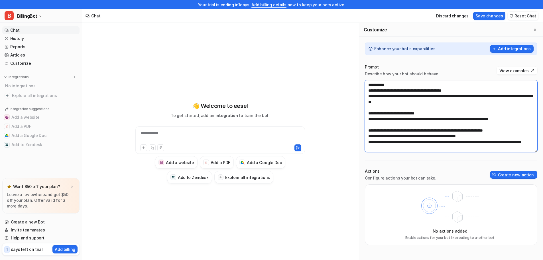
drag, startPoint x: 403, startPoint y: 119, endPoint x: 374, endPoint y: 119, distance: 29.4
click at [374, 119] on textarea at bounding box center [451, 116] width 172 height 72
drag, startPoint x: 444, startPoint y: 121, endPoint x: 424, endPoint y: 119, distance: 20.3
click at [424, 119] on textarea at bounding box center [451, 116] width 172 height 72
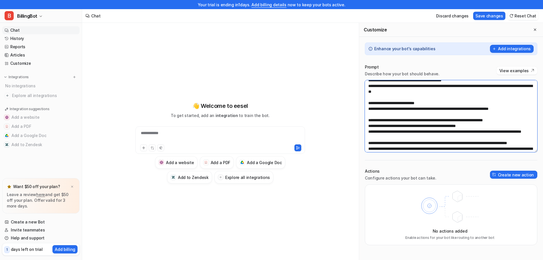
scroll to position [57, 0]
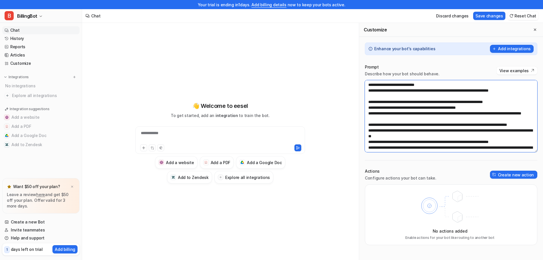
drag, startPoint x: 395, startPoint y: 107, endPoint x: 375, endPoint y: 107, distance: 19.7
click at [375, 107] on textarea at bounding box center [451, 116] width 172 height 72
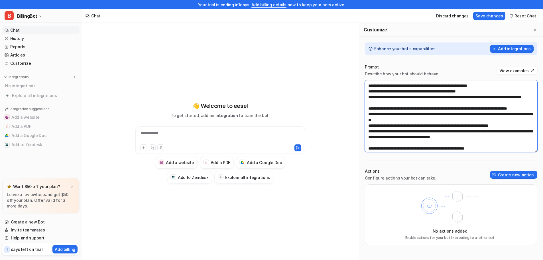
scroll to position [85, 0]
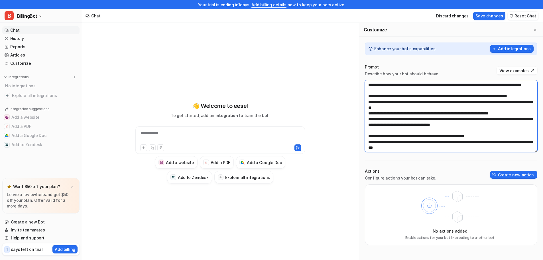
drag, startPoint x: 409, startPoint y: 109, endPoint x: 374, endPoint y: 109, distance: 35.9
click at [374, 109] on textarea at bounding box center [451, 116] width 172 height 72
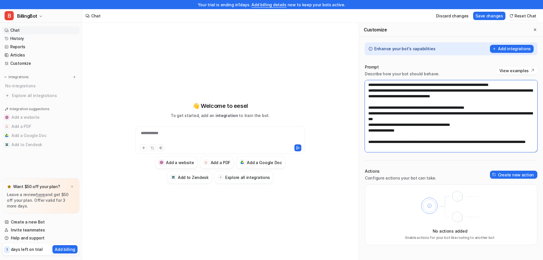
drag, startPoint x: 400, startPoint y: 119, endPoint x: 374, endPoint y: 119, distance: 25.9
click at [374, 119] on textarea at bounding box center [451, 116] width 172 height 72
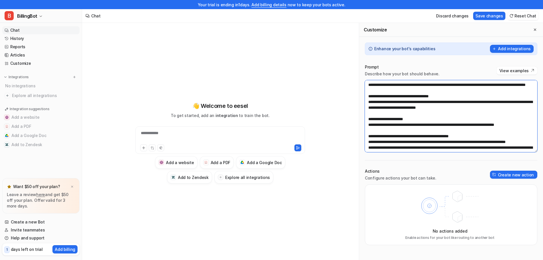
scroll to position [142, 0]
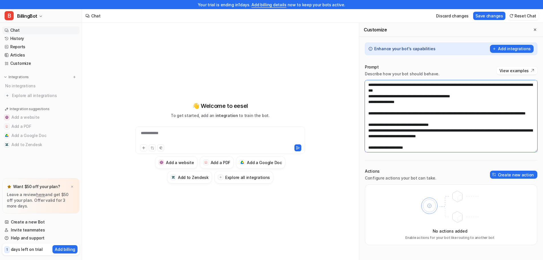
drag, startPoint x: 402, startPoint y: 126, endPoint x: 374, endPoint y: 126, distance: 28.8
click at [374, 126] on textarea at bounding box center [451, 116] width 172 height 72
drag, startPoint x: 384, startPoint y: 131, endPoint x: 496, endPoint y: 126, distance: 111.5
click at [496, 126] on textarea at bounding box center [451, 116] width 172 height 72
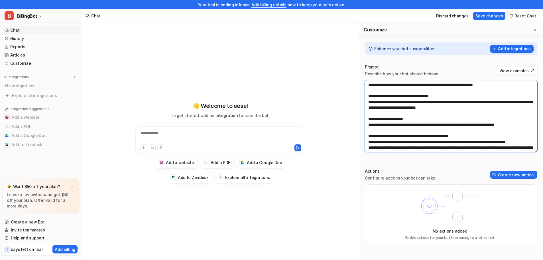
drag, startPoint x: 398, startPoint y: 107, endPoint x: 374, endPoint y: 108, distance: 23.4
click at [374, 108] on textarea at bounding box center [451, 116] width 172 height 72
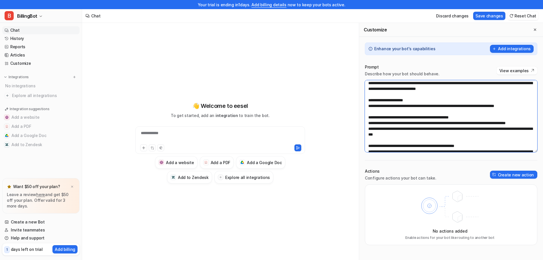
scroll to position [199, 0]
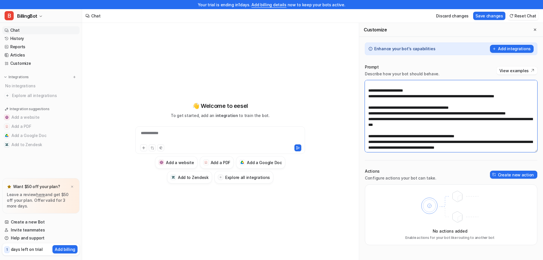
click at [398, 109] on textarea at bounding box center [451, 116] width 172 height 72
drag, startPoint x: 411, startPoint y: 101, endPoint x: 368, endPoint y: 103, distance: 42.5
click at [368, 103] on textarea at bounding box center [451, 116] width 172 height 72
drag, startPoint x: 403, startPoint y: 119, endPoint x: 375, endPoint y: 119, distance: 27.9
click at [375, 119] on textarea at bounding box center [451, 116] width 172 height 72
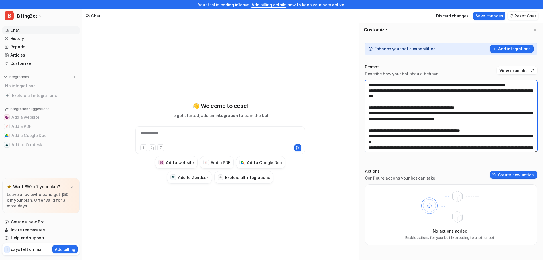
scroll to position [256, 0]
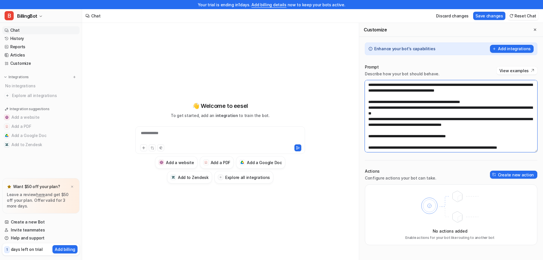
drag, startPoint x: 394, startPoint y: 97, endPoint x: 374, endPoint y: 97, distance: 19.7
click at [374, 97] on textarea at bounding box center [451, 116] width 172 height 72
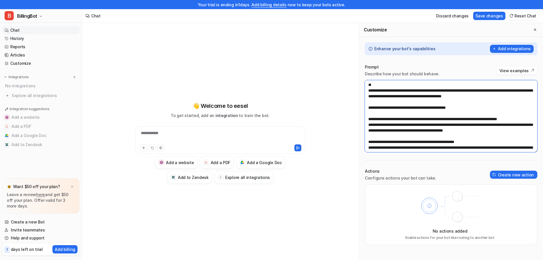
drag, startPoint x: 401, startPoint y: 91, endPoint x: 374, endPoint y: 92, distance: 27.9
click at [374, 92] on textarea at bounding box center [451, 116] width 172 height 72
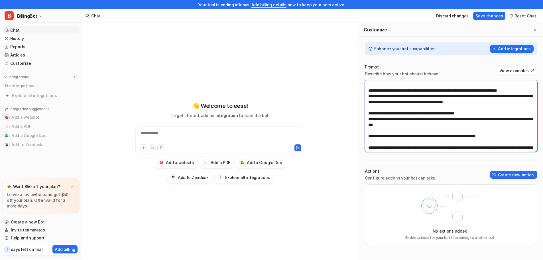
drag, startPoint x: 412, startPoint y: 97, endPoint x: 374, endPoint y: 97, distance: 37.9
click at [374, 97] on textarea at bounding box center [451, 116] width 172 height 72
drag, startPoint x: 404, startPoint y: 107, endPoint x: 374, endPoint y: 107, distance: 29.9
click at [374, 107] on textarea at bounding box center [451, 116] width 172 height 72
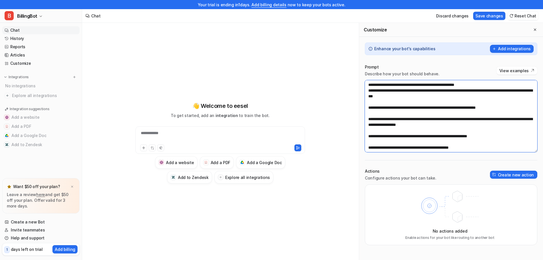
drag, startPoint x: 413, startPoint y: 101, endPoint x: 374, endPoint y: 104, distance: 38.6
click at [374, 104] on textarea at bounding box center [451, 116] width 172 height 72
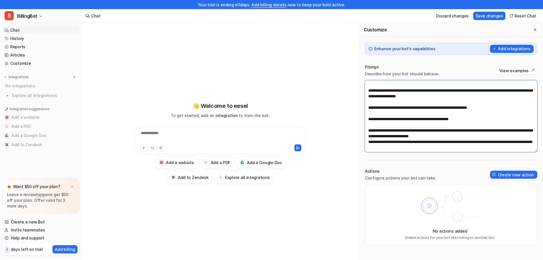
scroll to position [399, 0]
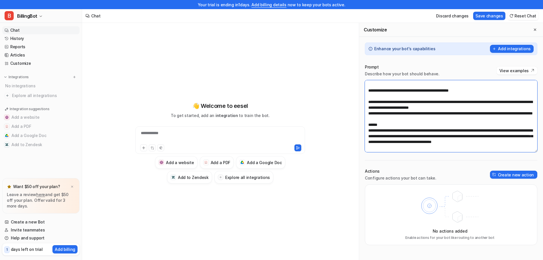
drag, startPoint x: 394, startPoint y: 119, endPoint x: 374, endPoint y: 120, distance: 20.6
click at [374, 120] on textarea at bounding box center [451, 116] width 172 height 72
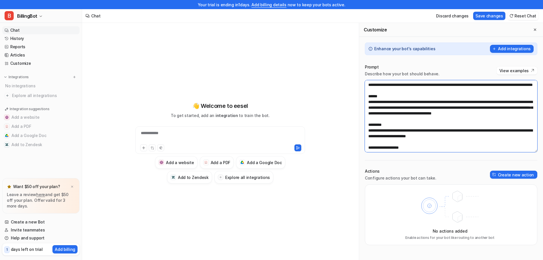
scroll to position [456, 0]
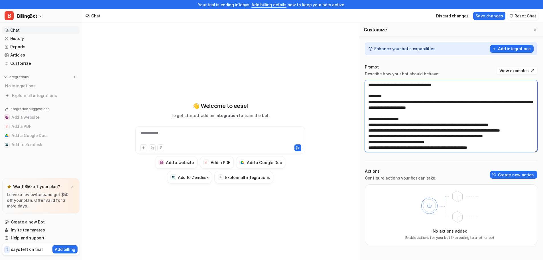
drag, startPoint x: 380, startPoint y: 103, endPoint x: 388, endPoint y: 102, distance: 7.7
click at [372, 103] on textarea at bounding box center [451, 116] width 172 height 72
drag, startPoint x: 377, startPoint y: 102, endPoint x: 368, endPoint y: 103, distance: 8.9
click at [368, 103] on textarea at bounding box center [451, 116] width 172 height 72
drag, startPoint x: 527, startPoint y: 102, endPoint x: 520, endPoint y: 103, distance: 7.5
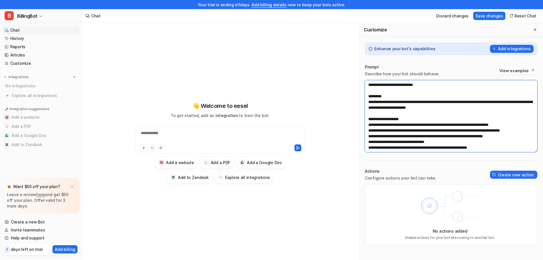
click at [520, 103] on textarea at bounding box center [451, 116] width 172 height 72
drag, startPoint x: 523, startPoint y: 108, endPoint x: 489, endPoint y: 102, distance: 34.3
click at [489, 102] on textarea at bounding box center [451, 116] width 172 height 72
drag, startPoint x: 525, startPoint y: 96, endPoint x: 509, endPoint y: 96, distance: 16.5
click at [509, 96] on textarea at bounding box center [451, 116] width 172 height 72
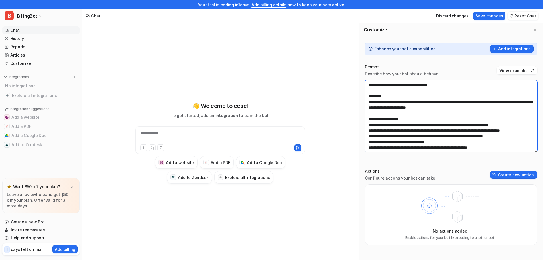
drag, startPoint x: 412, startPoint y: 108, endPoint x: 368, endPoint y: 108, distance: 44.5
click at [368, 108] on textarea at bounding box center [451, 116] width 172 height 72
drag, startPoint x: 529, startPoint y: 108, endPoint x: 435, endPoint y: 109, distance: 94.0
click at [435, 109] on textarea at bounding box center [451, 116] width 172 height 72
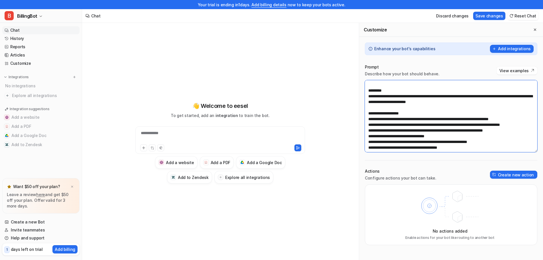
click at [459, 117] on textarea at bounding box center [451, 116] width 172 height 72
drag, startPoint x: 421, startPoint y: 125, endPoint x: 368, endPoint y: 125, distance: 52.4
click at [368, 125] on textarea at bounding box center [451, 116] width 172 height 72
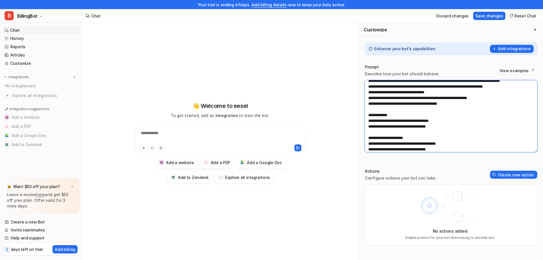
scroll to position [513, 0]
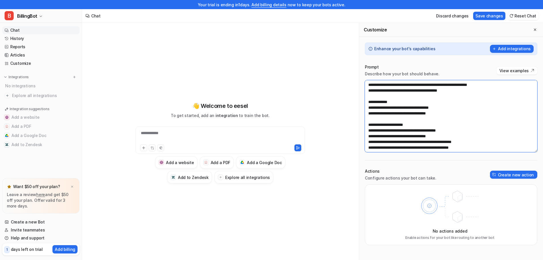
drag, startPoint x: 458, startPoint y: 125, endPoint x: 367, endPoint y: 92, distance: 96.3
click at [367, 92] on textarea at bounding box center [451, 116] width 172 height 72
drag, startPoint x: 412, startPoint y: 120, endPoint x: 364, endPoint y: 120, distance: 47.9
click at [364, 120] on div "Prompt Describe how your bot should behave. View examples Actions Configure act…" at bounding box center [451, 154] width 184 height 192
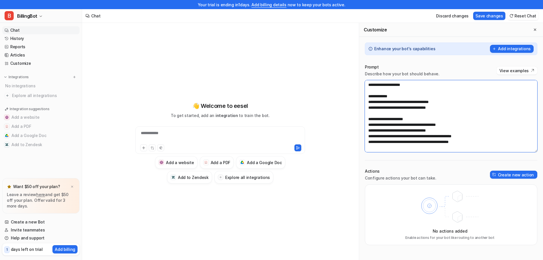
scroll to position [9, 0]
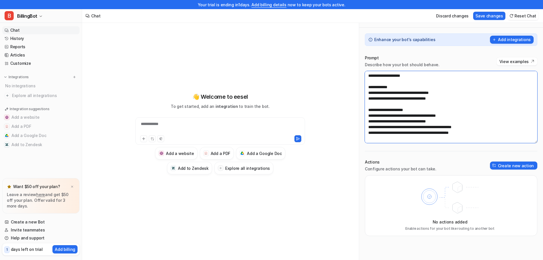
drag, startPoint x: 478, startPoint y: 132, endPoint x: 365, endPoint y: 111, distance: 114.2
click at [365, 111] on textarea at bounding box center [451, 107] width 172 height 72
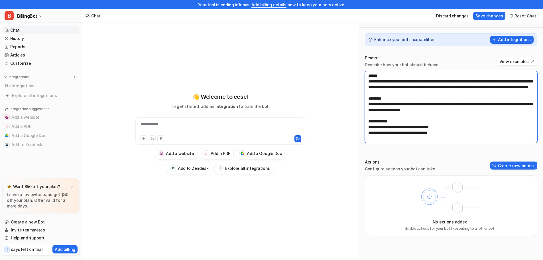
scroll to position [473, 0]
click at [384, 136] on textarea at bounding box center [451, 107] width 172 height 72
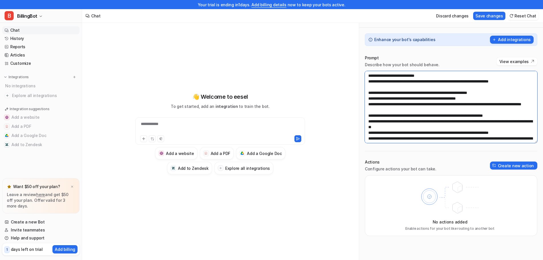
scroll to position [85, 0]
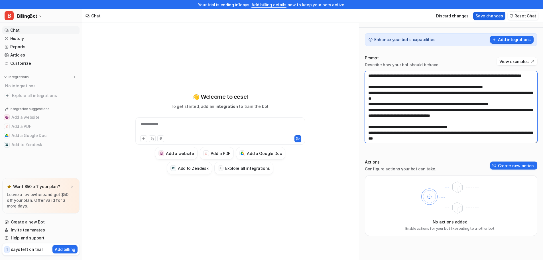
type textarea "**********"
click at [493, 18] on button "Save changes" at bounding box center [489, 16] width 32 height 8
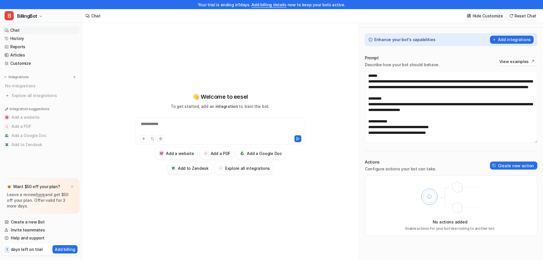
scroll to position [467, 0]
click at [35, 17] on span "BillingBot" at bounding box center [27, 16] width 20 height 8
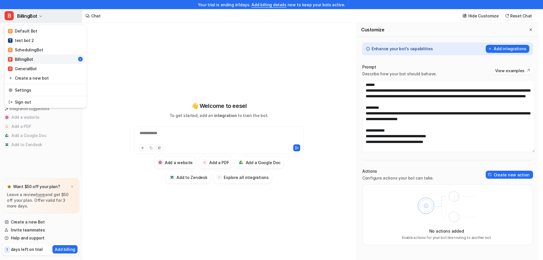
scroll to position [0, 0]
click at [29, 38] on div "T test bot 2" at bounding box center [21, 40] width 26 height 6
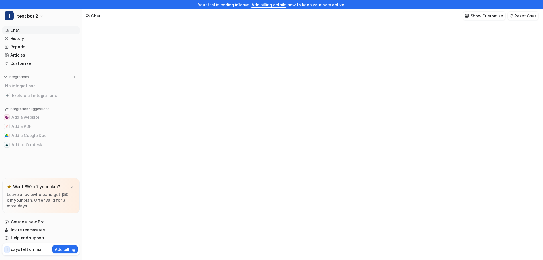
type textarea "**********"
click at [277, 147] on div at bounding box center [312, 151] width 167 height 13
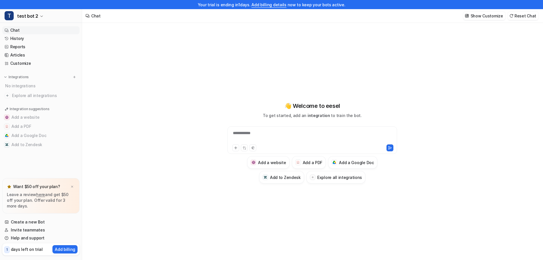
scroll to position [9, 0]
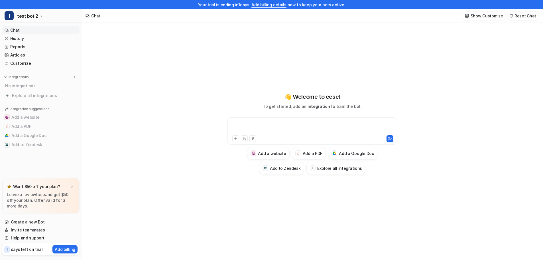
click at [279, 125] on div at bounding box center [312, 127] width 167 height 13
click at [392, 140] on icon at bounding box center [390, 138] width 4 height 4
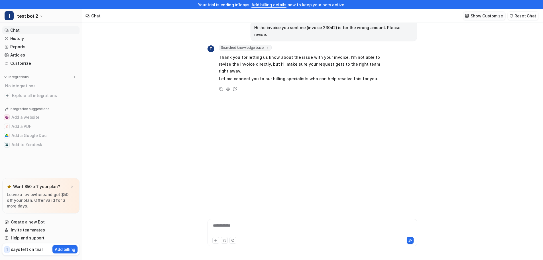
click at [485, 17] on p "Show Customize" at bounding box center [486, 16] width 32 height 6
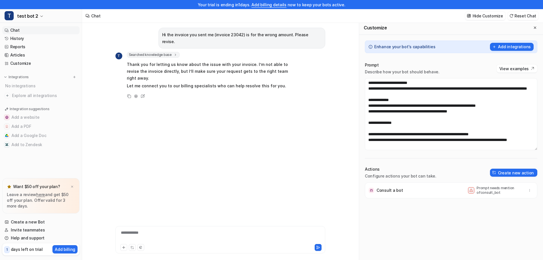
scroll to position [0, 0]
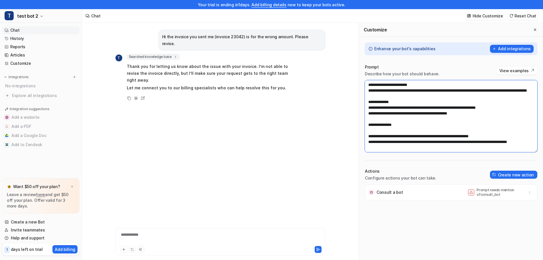
drag, startPoint x: 405, startPoint y: 142, endPoint x: 375, endPoint y: 142, distance: 30.5
click at [375, 142] on textarea at bounding box center [451, 116] width 172 height 72
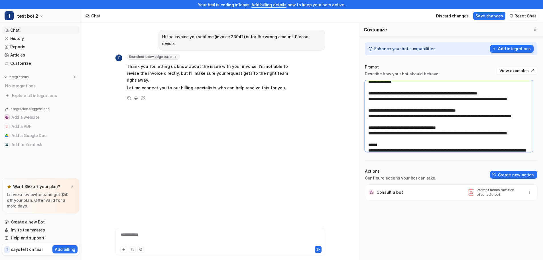
scroll to position [57, 0]
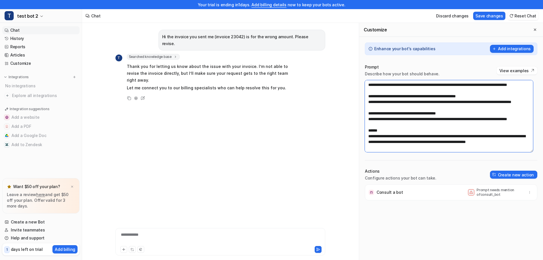
drag, startPoint x: 403, startPoint y: 107, endPoint x: 375, endPoint y: 107, distance: 27.6
click at [375, 107] on textarea at bounding box center [449, 116] width 168 height 72
drag, startPoint x: 394, startPoint y: 130, endPoint x: 381, endPoint y: 123, distance: 14.4
click at [374, 130] on textarea at bounding box center [449, 116] width 168 height 72
type textarea "**********"
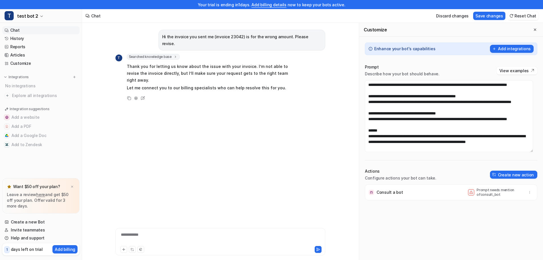
click at [219, 235] on div "**********" at bounding box center [220, 237] width 207 height 13
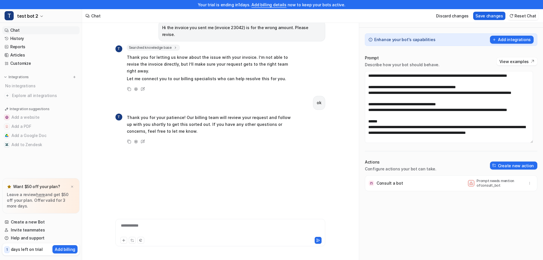
click at [494, 17] on button "Save changes" at bounding box center [489, 16] width 32 height 8
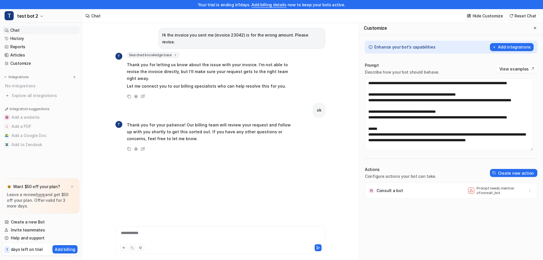
scroll to position [0, 0]
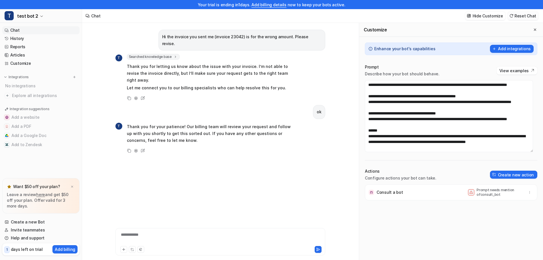
click at [531, 14] on button "Reset Chat" at bounding box center [522, 16] width 31 height 8
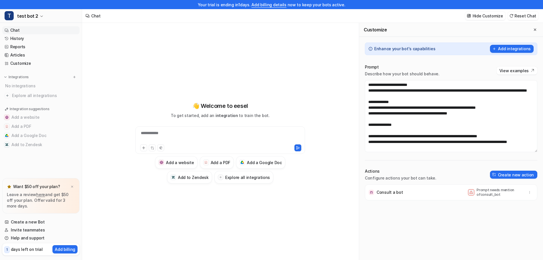
click at [188, 135] on div "**********" at bounding box center [220, 136] width 167 height 13
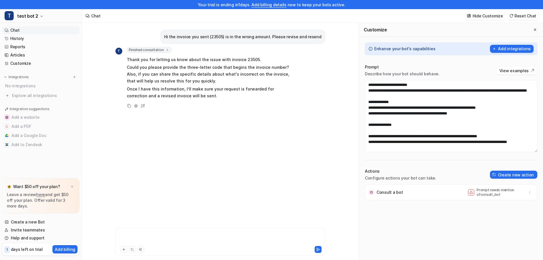
click at [254, 236] on div at bounding box center [220, 237] width 207 height 13
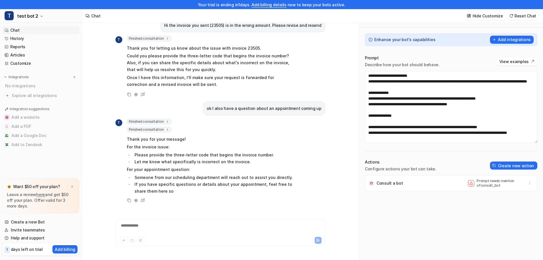
scroll to position [18, 0]
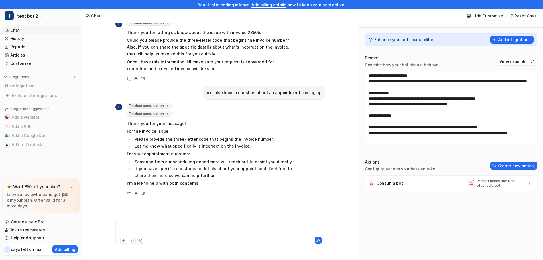
click at [224, 233] on div at bounding box center [220, 228] width 207 height 13
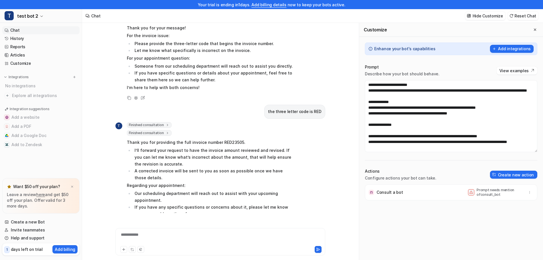
scroll to position [38, 0]
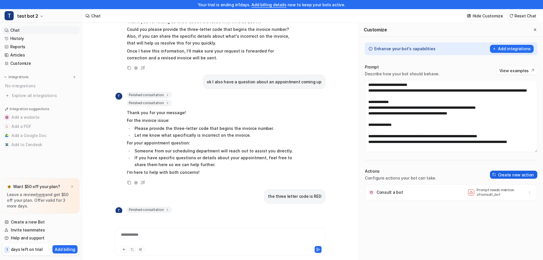
click at [506, 174] on button "Create new action" at bounding box center [513, 174] width 47 height 8
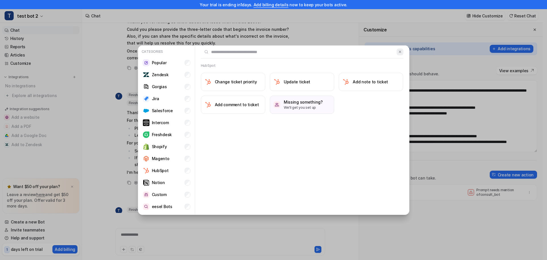
click at [399, 51] on img at bounding box center [400, 52] width 4 height 4
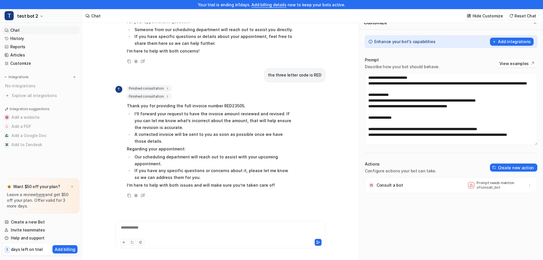
scroll to position [9, 0]
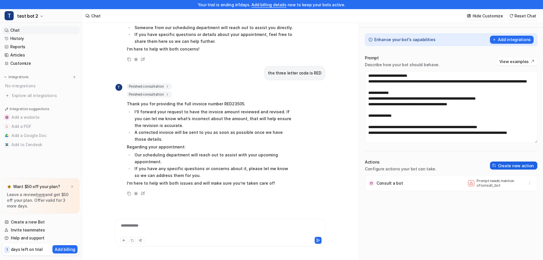
click at [520, 169] on button "Create new action" at bounding box center [513, 165] width 47 height 8
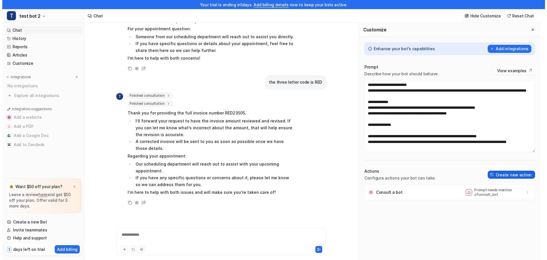
scroll to position [0, 0]
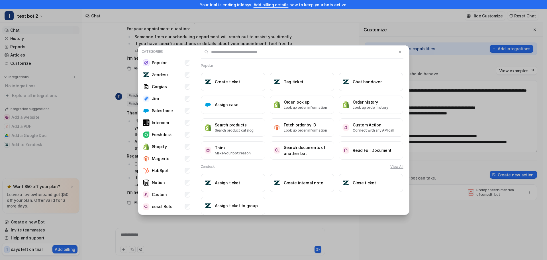
click at [240, 55] on input "text" at bounding box center [299, 52] width 196 height 13
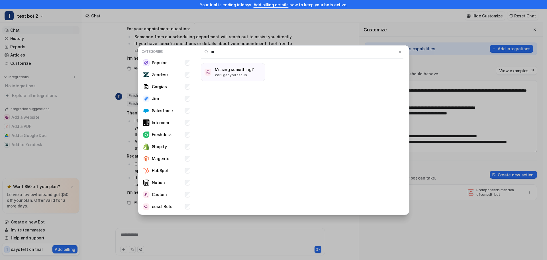
type input "*"
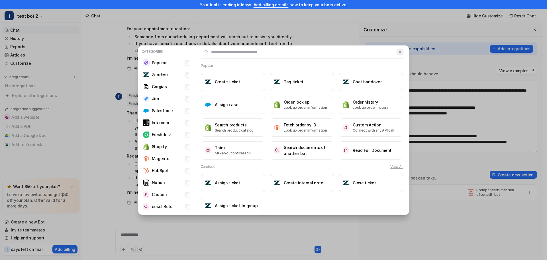
click at [398, 51] on img at bounding box center [400, 52] width 4 height 4
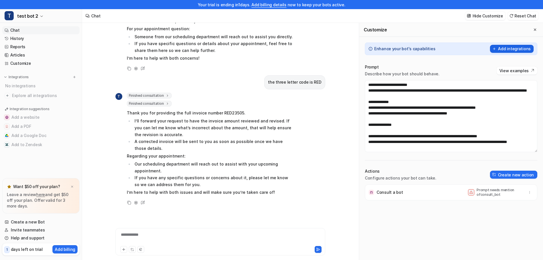
click at [510, 51] on button "Add integrations" at bounding box center [512, 49] width 44 height 8
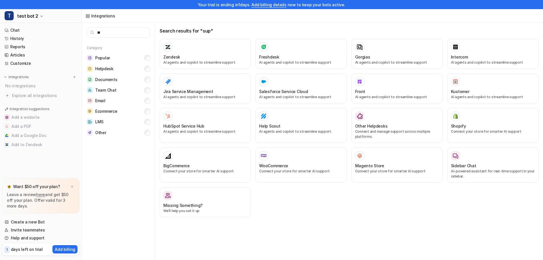
type input "*"
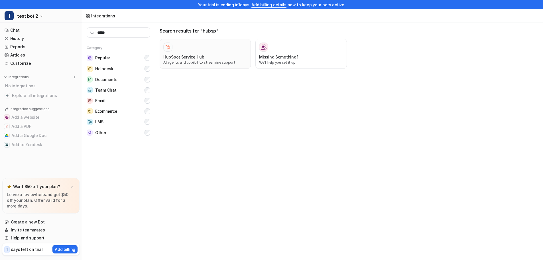
type input "*****"
click at [226, 61] on p "AI agents and copilot to streamline support" at bounding box center [205, 62] width 84 height 5
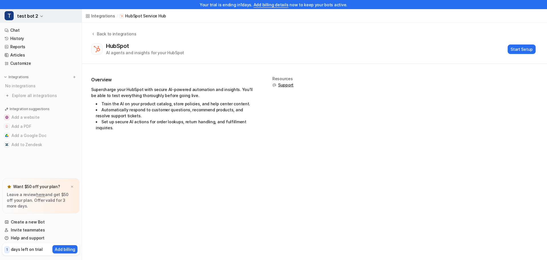
click at [39, 18] on button "T test bot 2" at bounding box center [41, 16] width 82 height 14
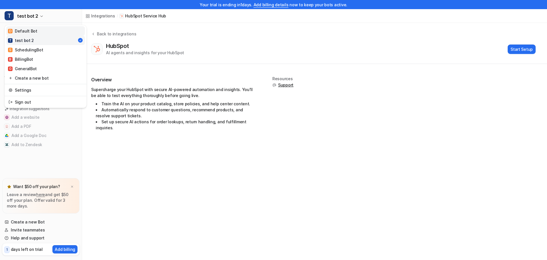
click at [39, 33] on link "D Default Bot" at bounding box center [45, 30] width 79 height 9
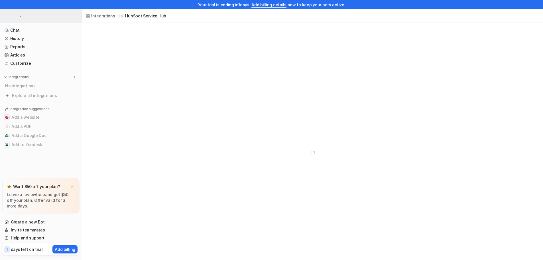
click at [22, 19] on button "button" at bounding box center [41, 16] width 82 height 14
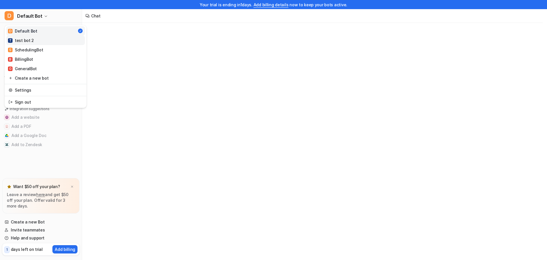
click at [43, 41] on link "T test bot 2" at bounding box center [45, 40] width 79 height 9
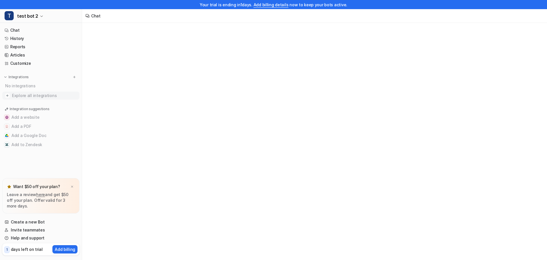
click at [37, 93] on span "Explore all integrations" at bounding box center [44, 95] width 65 height 9
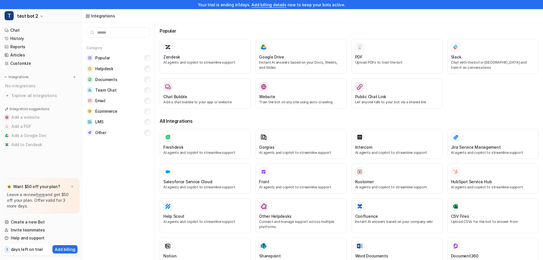
click at [123, 31] on input "text" at bounding box center [119, 32] width 64 height 10
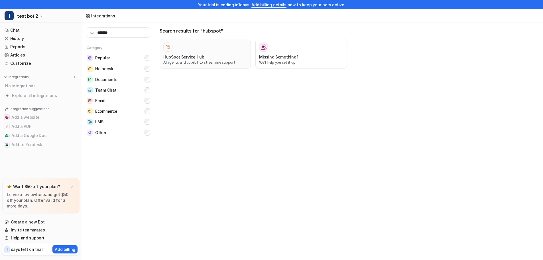
type input "*******"
click at [199, 53] on div "HubSpot Service Hub AI agents and copilot to streamline support" at bounding box center [205, 53] width 84 height 23
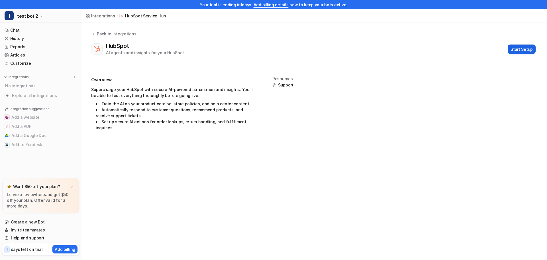
click at [516, 51] on button "Start Setup" at bounding box center [522, 48] width 28 height 9
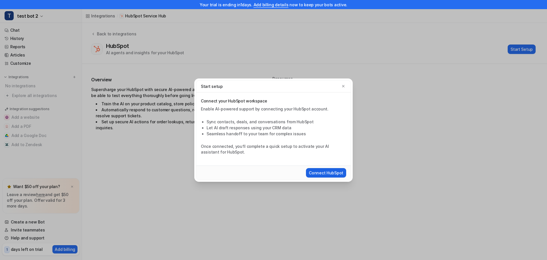
click at [335, 170] on button "Connect HubSpot" at bounding box center [326, 172] width 40 height 9
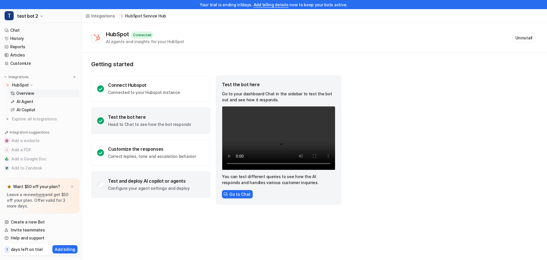
click at [132, 184] on div "Test and deploy AI copilot or agents Configure your agent settings and deploy" at bounding box center [149, 184] width 82 height 13
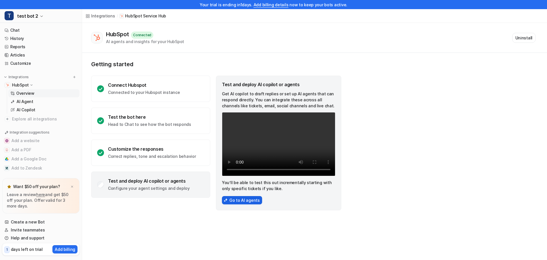
click at [244, 200] on button "Go to AI agents" at bounding box center [242, 200] width 40 height 8
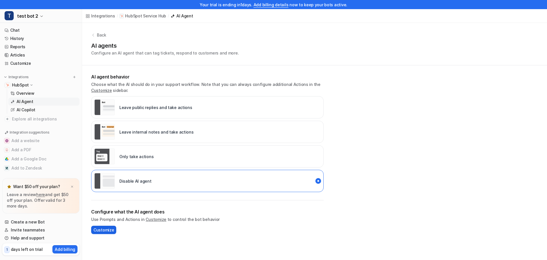
click at [109, 229] on span "Customize" at bounding box center [103, 230] width 21 height 6
click at [184, 133] on p "Leave internal notes and take actions" at bounding box center [156, 132] width 74 height 6
click at [98, 35] on p "Back" at bounding box center [101, 35] width 9 height 6
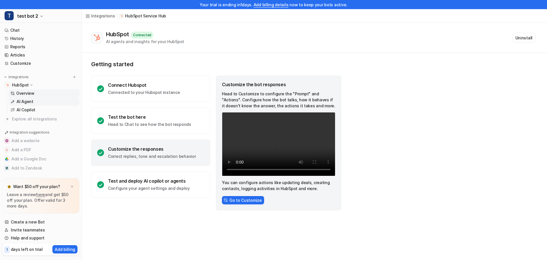
click at [26, 99] on p "AI Agent" at bounding box center [25, 102] width 17 height 6
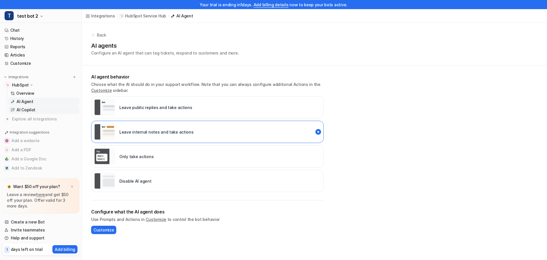
click at [26, 111] on p "AI Copilot" at bounding box center [26, 110] width 19 height 6
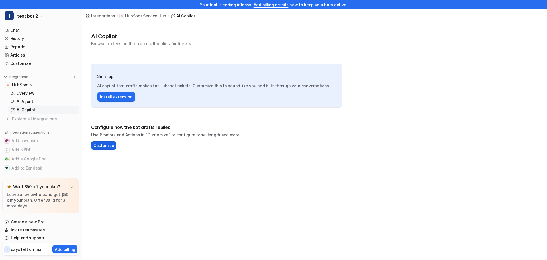
click at [104, 144] on span "Customize" at bounding box center [103, 145] width 21 height 6
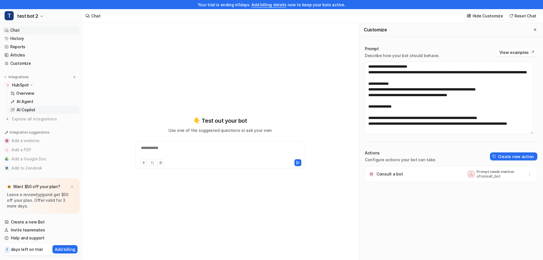
click at [28, 109] on p "AI Copilot" at bounding box center [26, 110] width 19 height 6
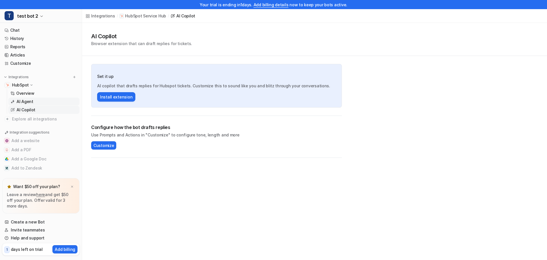
click at [33, 100] on link "AI Agent" at bounding box center [43, 101] width 71 height 8
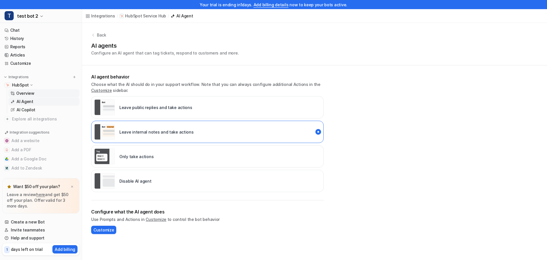
click at [26, 93] on p "Overview" at bounding box center [25, 93] width 18 height 6
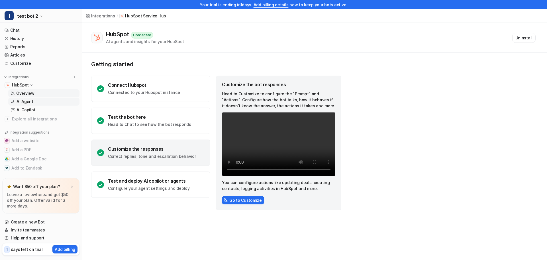
click at [28, 102] on p "AI Agent" at bounding box center [25, 102] width 17 height 6
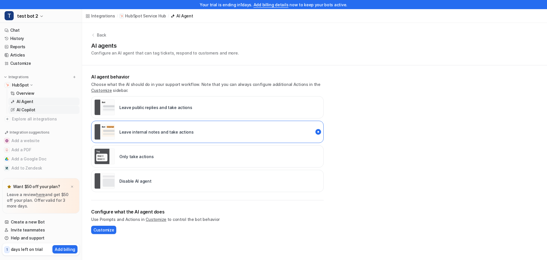
click at [30, 109] on p "AI Copilot" at bounding box center [26, 110] width 19 height 6
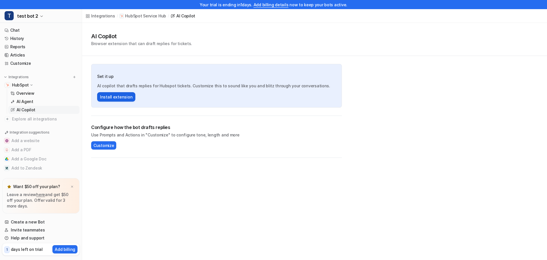
click at [129, 99] on button "Install extension" at bounding box center [116, 96] width 38 height 9
click at [32, 103] on p "AI Agent" at bounding box center [25, 102] width 17 height 6
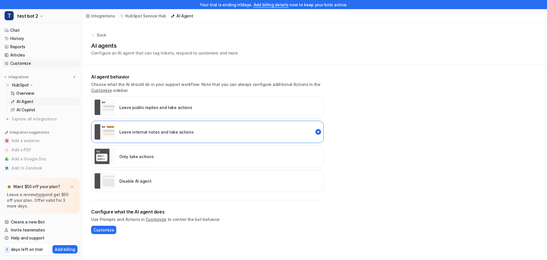
click at [15, 63] on link "Customize" at bounding box center [40, 63] width 77 height 8
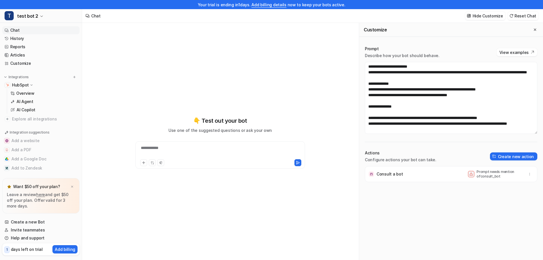
scroll to position [6, 0]
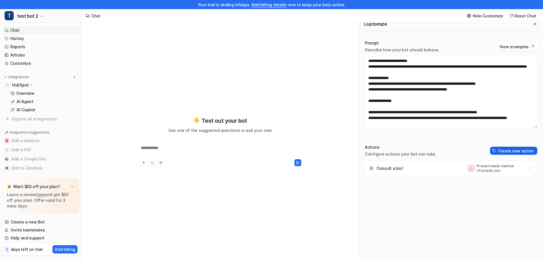
click at [505, 152] on button "Create new action" at bounding box center [513, 150] width 47 height 8
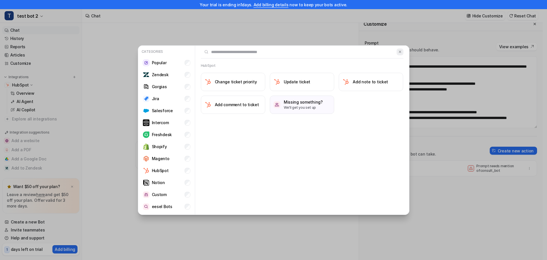
click at [401, 52] on img at bounding box center [400, 52] width 4 height 4
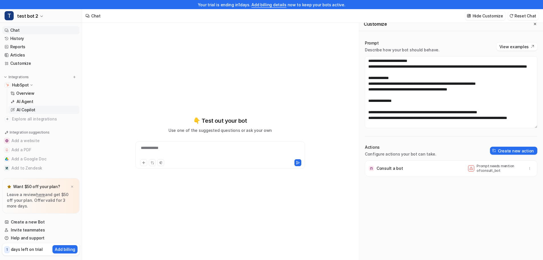
click at [25, 107] on p "AI Copilot" at bounding box center [26, 110] width 19 height 6
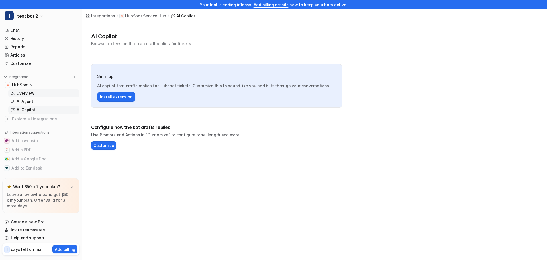
click at [27, 91] on p "Overview" at bounding box center [25, 93] width 18 height 6
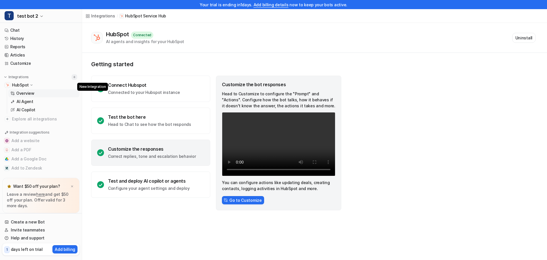
click at [72, 77] on img at bounding box center [74, 77] width 4 height 4
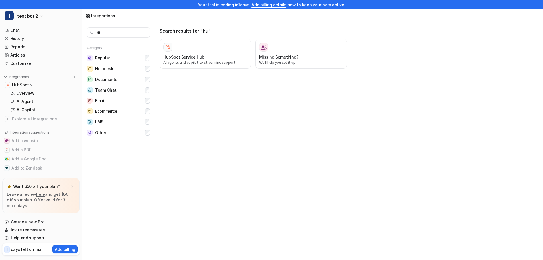
type input "*"
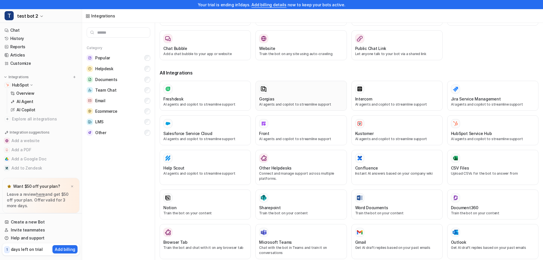
scroll to position [85, 0]
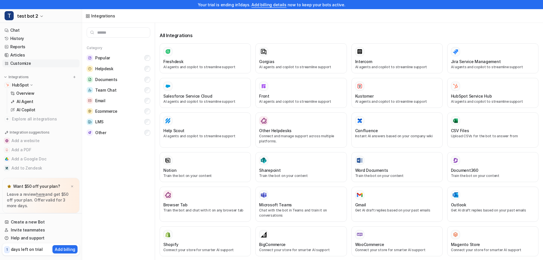
click at [28, 62] on link "Customize" at bounding box center [40, 63] width 77 height 8
